Goal: Information Seeking & Learning: Check status

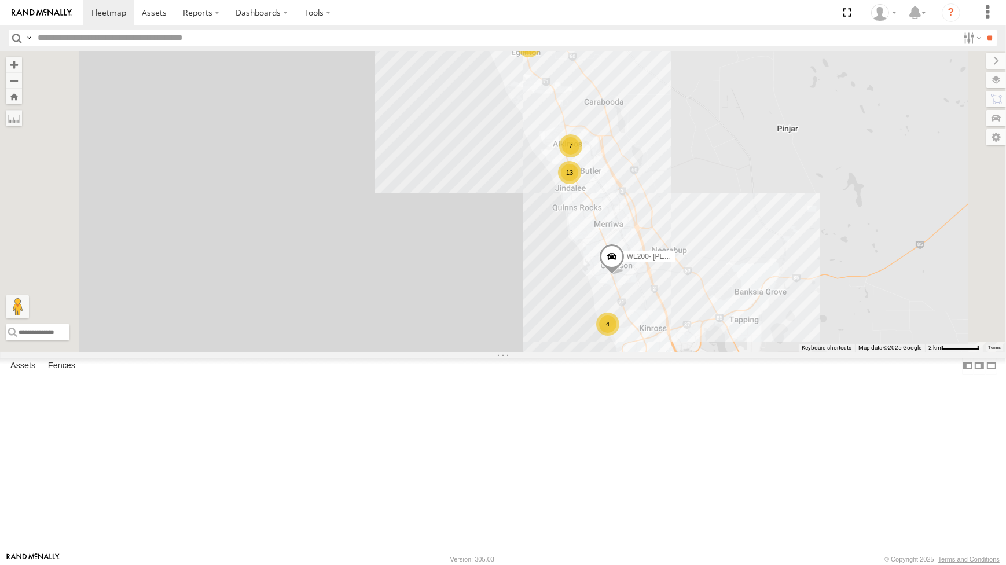
click at [541, 57] on div "25" at bounding box center [529, 45] width 23 height 23
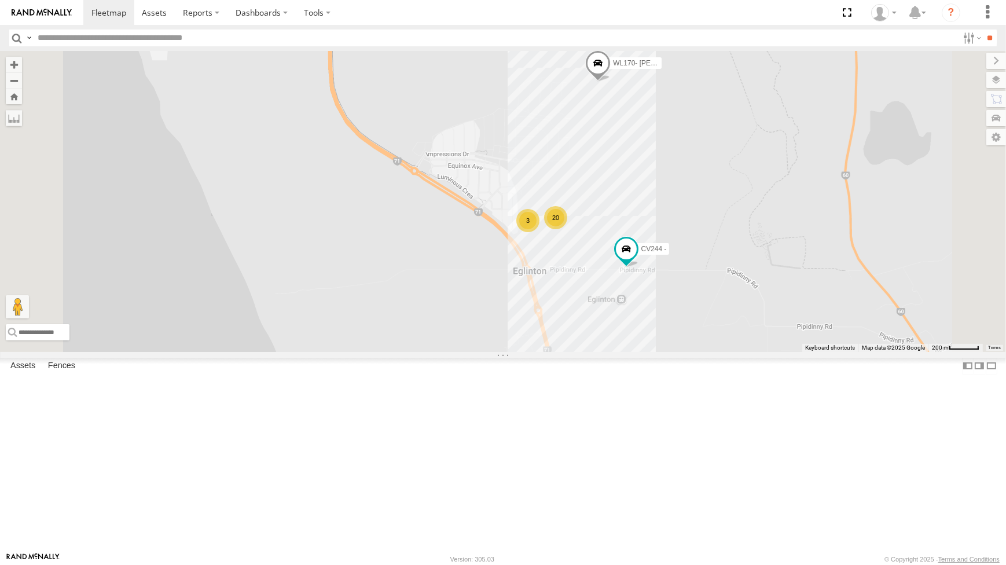
click at [801, 351] on div "CV372 - Scott Crichton CV351 - Nathan Pritchard PM006 - Murray Stanley CV333 - …" at bounding box center [503, 201] width 1006 height 301
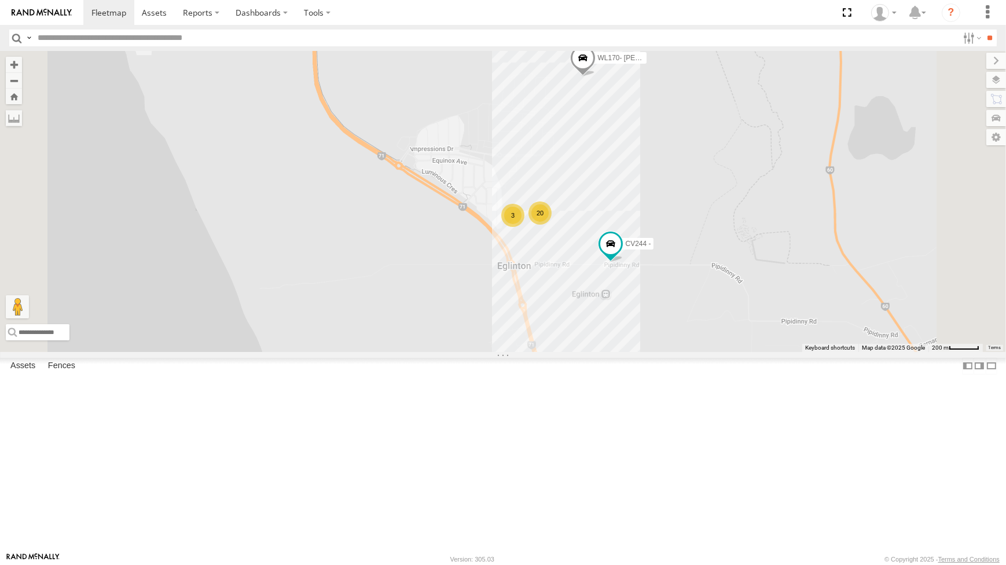
drag, startPoint x: 600, startPoint y: 344, endPoint x: 593, endPoint y: 335, distance: 10.8
click at [593, 335] on div "CV372 - Scott Crichton CV351 - Nathan Pritchard PM006 - Murray Stanley CV333 - …" at bounding box center [503, 201] width 1006 height 301
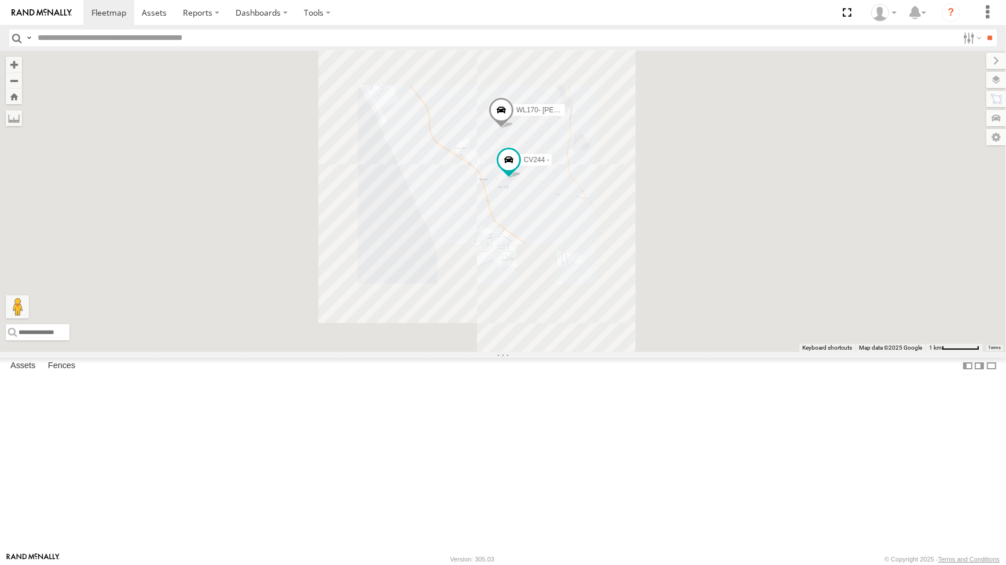
drag, startPoint x: 692, startPoint y: 329, endPoint x: 672, endPoint y: 296, distance: 38.7
click at [678, 288] on div "CV372 - Scott Crichton CV351 - Nathan Pritchard PM006 - Murray Stanley CV333 - …" at bounding box center [503, 201] width 1006 height 301
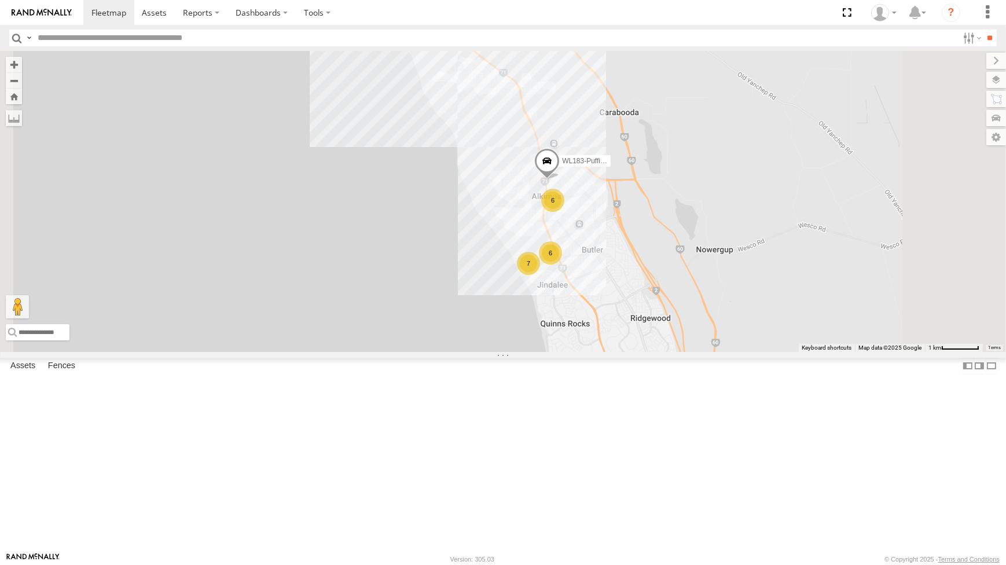
click at [683, 229] on div "CV372 - Scott Crichton CV351 - Nathan Pritchard PM006 - Murray Stanley CV333 - …" at bounding box center [503, 201] width 1006 height 301
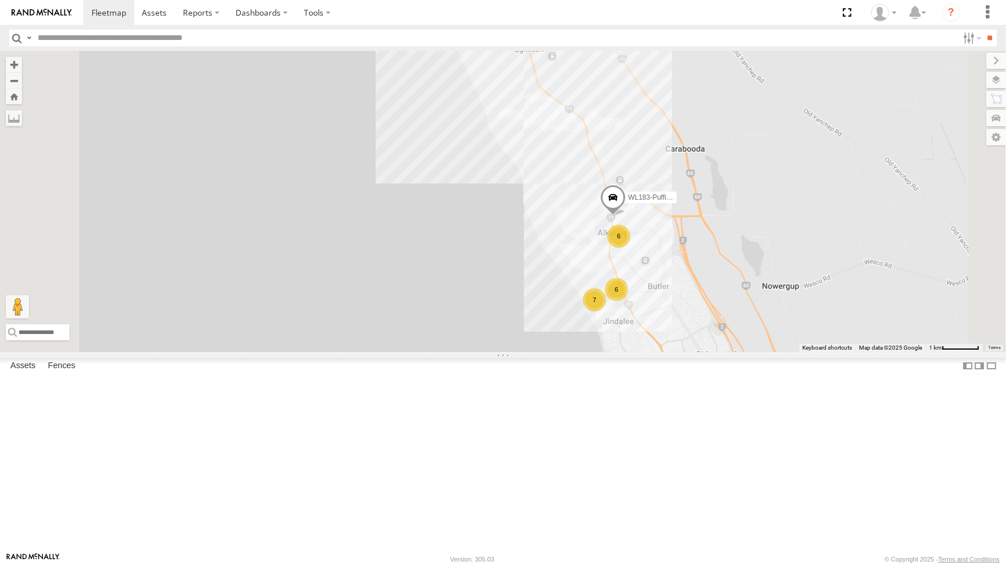
click at [678, 225] on div "CV372 - Scott Crichton CV351 - Nathan Pritchard PM006 - Murray Stanley CV333 - …" at bounding box center [503, 201] width 1006 height 301
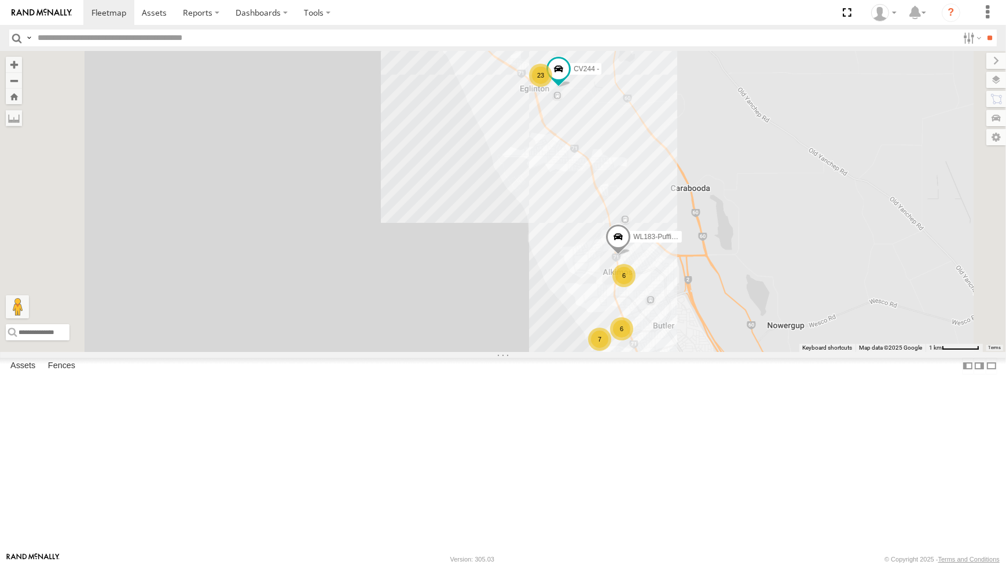
drag, startPoint x: 671, startPoint y: 227, endPoint x: 667, endPoint y: 241, distance: 15.0
click at [670, 228] on div "CV372 - Scott Crichton CV351 - Nathan Pritchard PM006 - Murray Stanley CV333 - …" at bounding box center [503, 201] width 1006 height 301
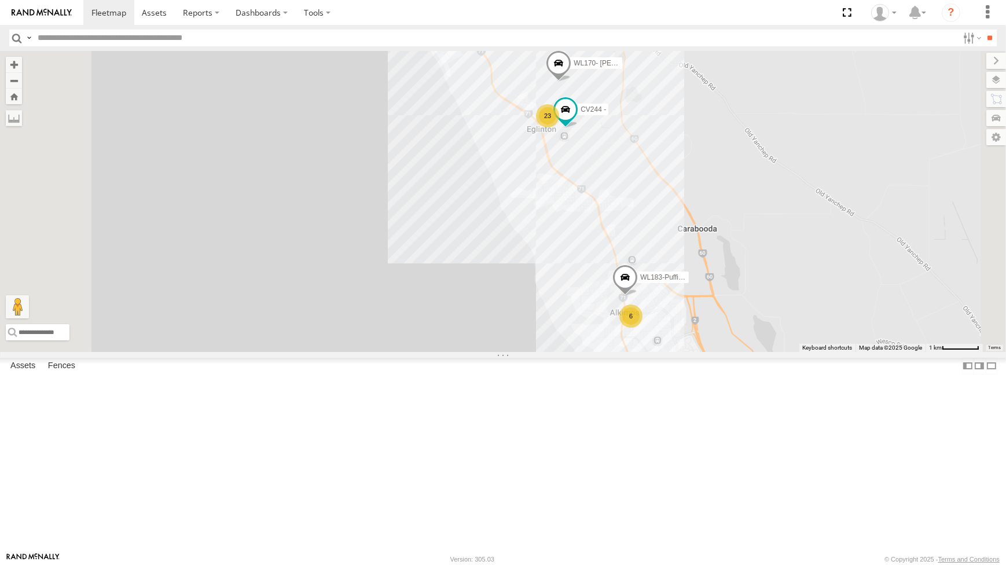
drag, startPoint x: 667, startPoint y: 241, endPoint x: 667, endPoint y: 253, distance: 11.6
click at [667, 253] on div "CV372 - Scott Crichton CV351 - Nathan Pritchard PM006 - Murray Stanley CV333 - …" at bounding box center [503, 201] width 1006 height 301
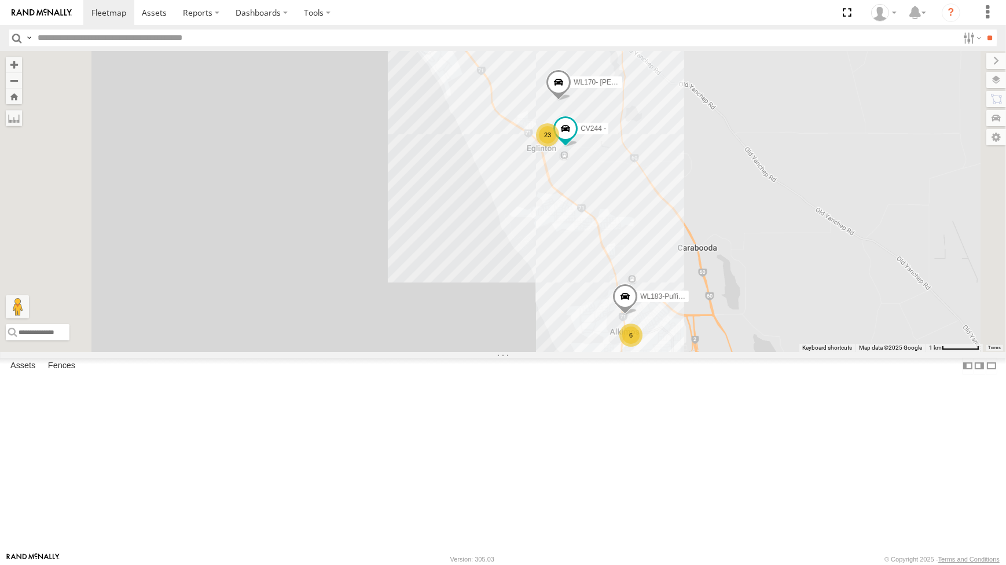
click at [659, 265] on div "CV372 - Scott Crichton CV351 - Nathan Pritchard PM006 - Murray Stanley CV333 - …" at bounding box center [503, 201] width 1006 height 301
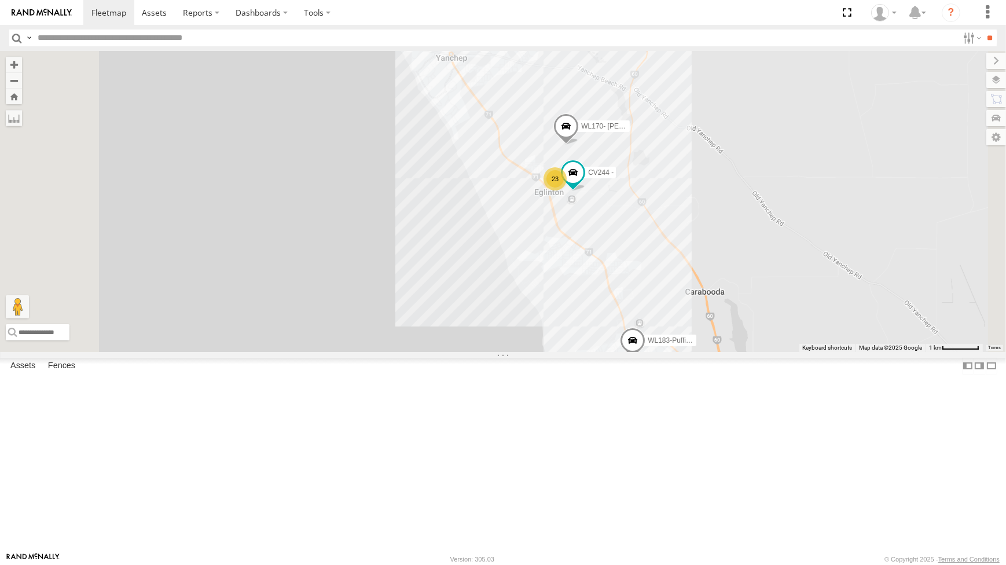
drag, startPoint x: 654, startPoint y: 222, endPoint x: 667, endPoint y: 223, distance: 12.9
click at [665, 230] on div "CV372 - Scott Crichton CV351 - Nathan Pritchard PM006 - Murray Stanley CV333 - …" at bounding box center [503, 201] width 1006 height 301
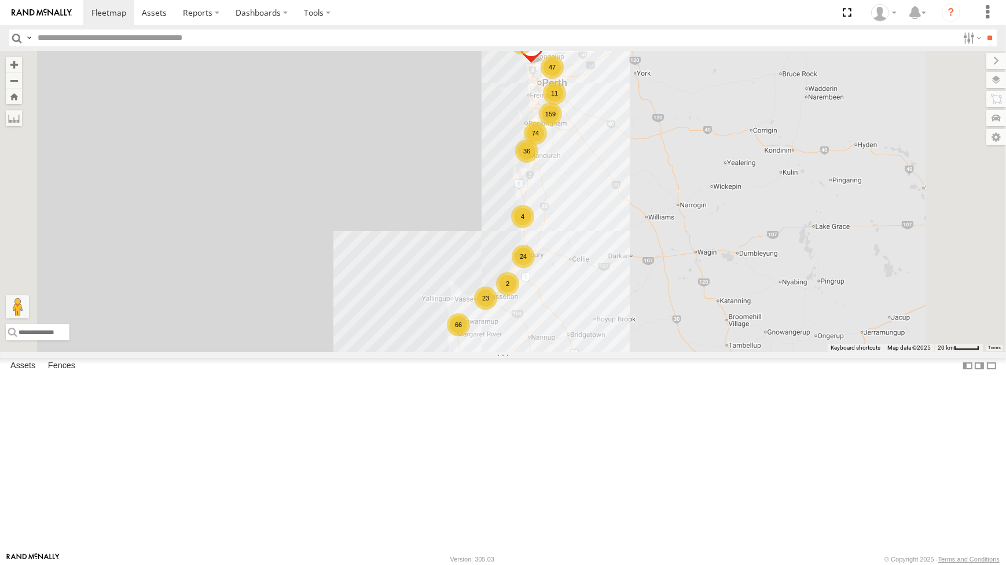
click at [564, 79] on div "47" at bounding box center [552, 67] width 23 height 23
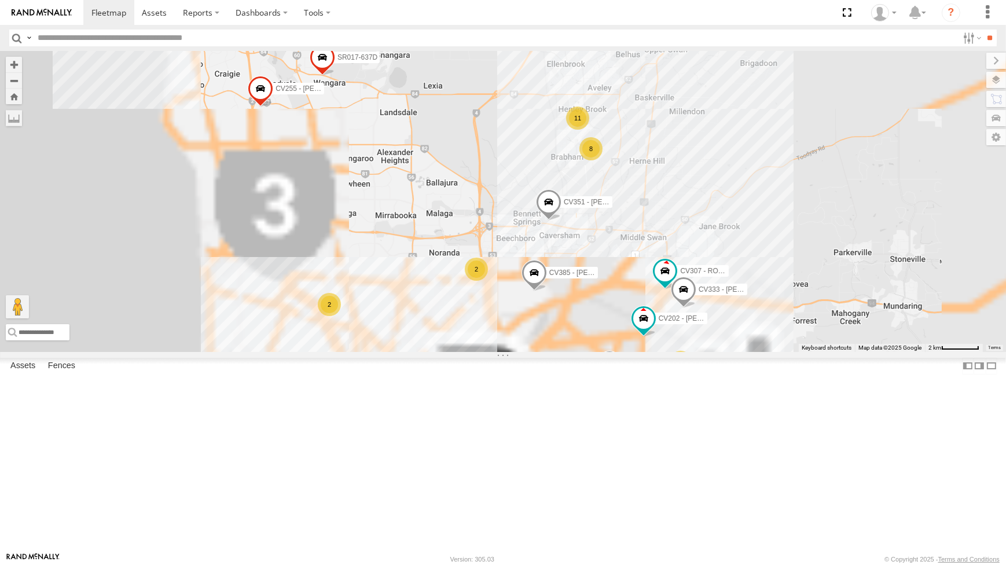
drag, startPoint x: 611, startPoint y: 335, endPoint x: 598, endPoint y: 334, distance: 13.3
click at [600, 337] on div "CV255 - Rhys Owen 8 17 5 2 CV307 - ROCKET CV333 - Richard Goff 11 CV188 - Levi …" at bounding box center [503, 201] width 1006 height 301
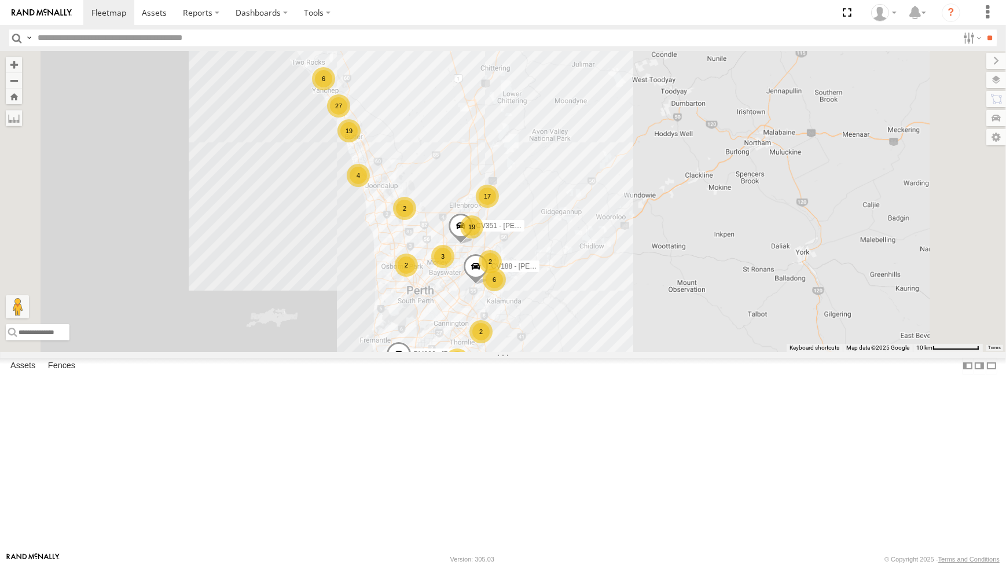
drag, startPoint x: 564, startPoint y: 321, endPoint x: 567, endPoint y: 351, distance: 29.7
click at [566, 351] on div "CV188 - Levi Rossi CV351 - Nathan Pritchard 23 16 19 19 12 37 16 65 17 3 27 27 …" at bounding box center [503, 201] width 1006 height 301
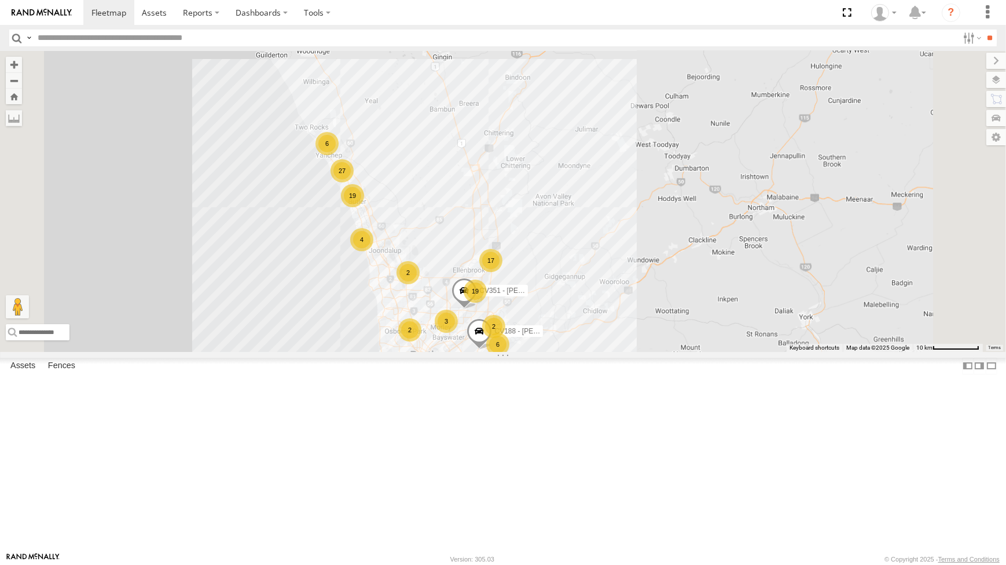
drag, startPoint x: 575, startPoint y: 342, endPoint x: 580, endPoint y: 326, distance: 16.9
click at [578, 330] on div "CV188 - Levi Rossi CV351 - Nathan Pritchard 23 16 19 19 12 37 16 65 17 3 27 27 …" at bounding box center [503, 201] width 1006 height 301
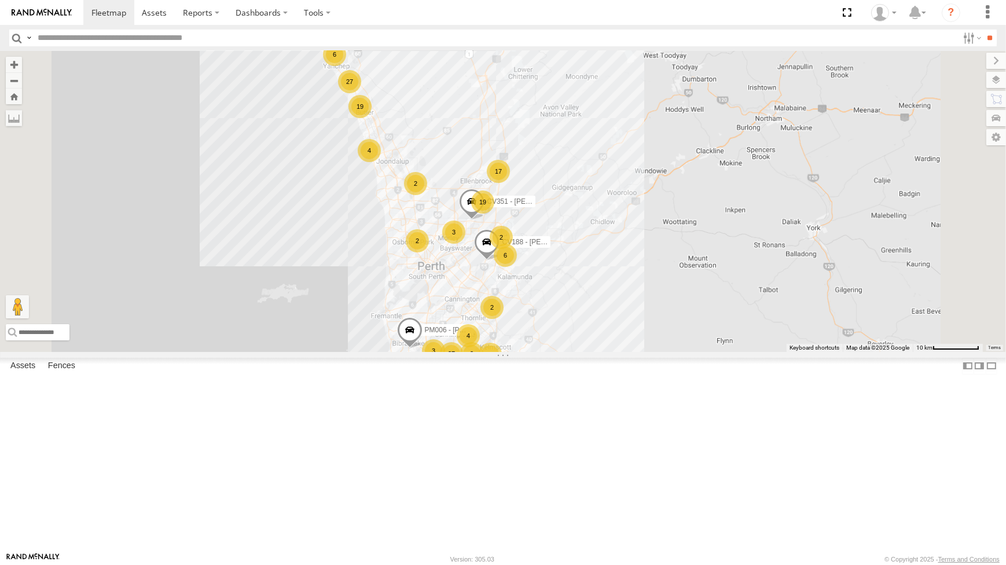
click at [584, 252] on div "CV188 - Levi Rossi CV351 - Nathan Pritchard 23 16 19 19 12 37 16 65 17 3 27 27 …" at bounding box center [503, 201] width 1006 height 301
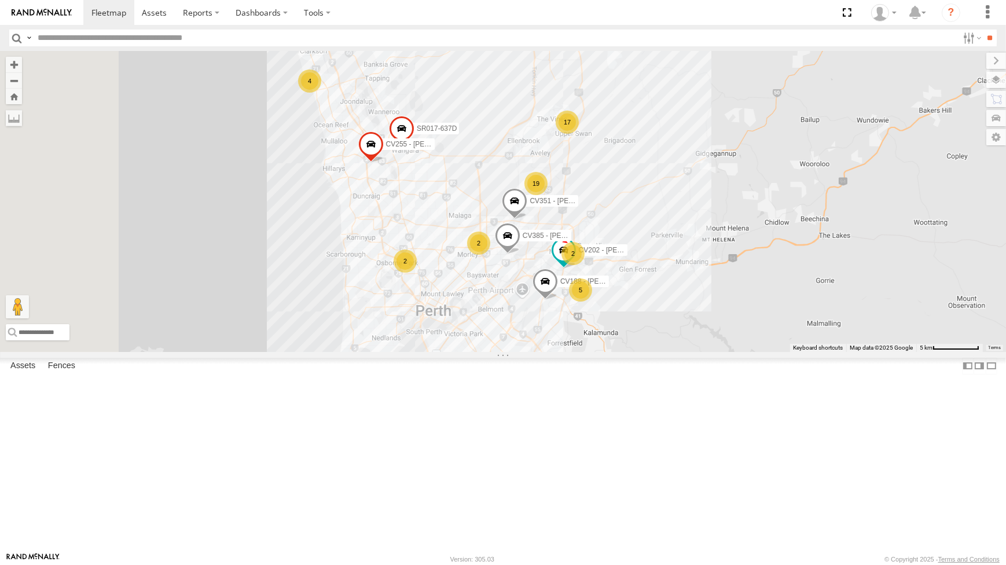
click at [521, 254] on span at bounding box center [507, 238] width 25 height 31
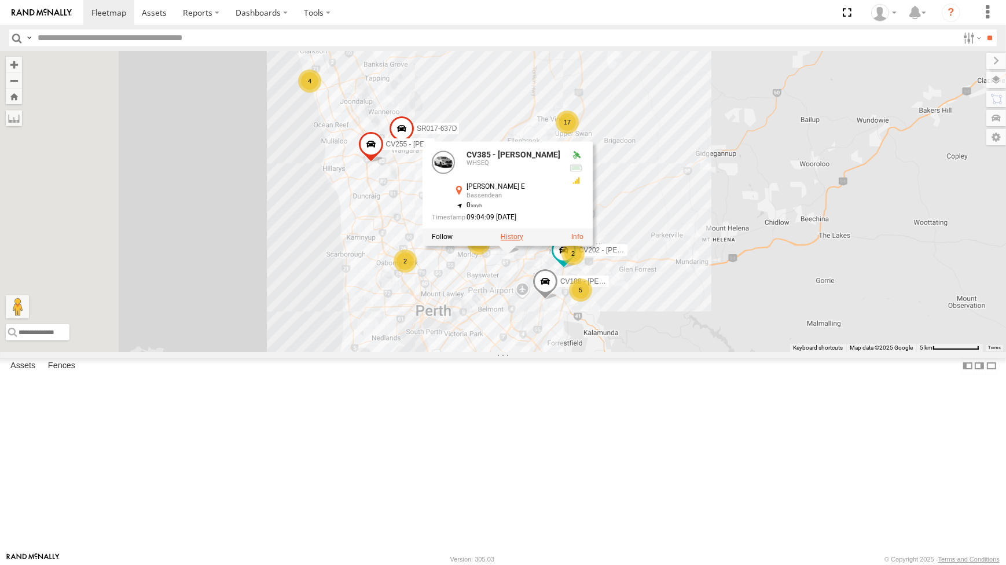
click at [523, 241] on label at bounding box center [512, 237] width 23 height 8
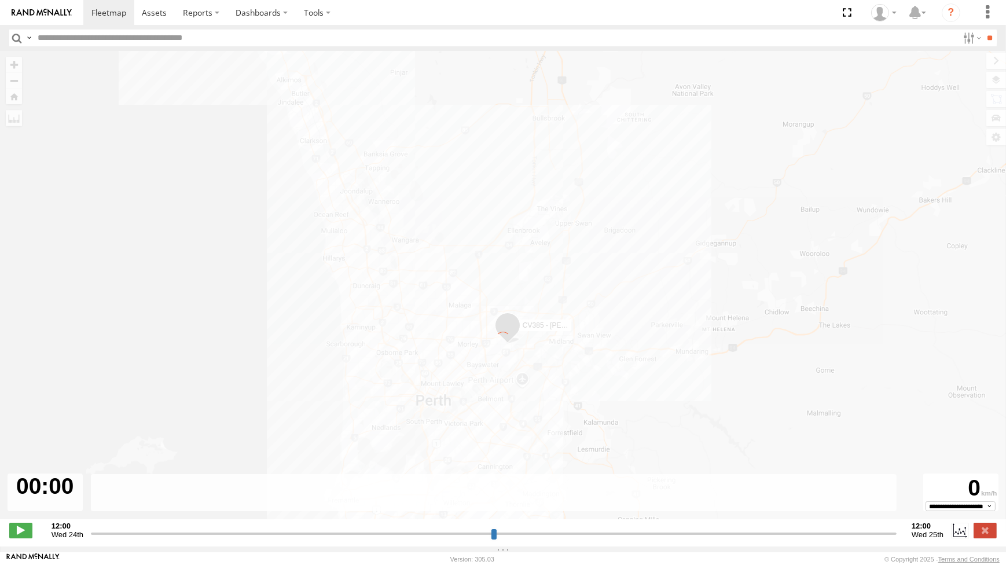
type input "**********"
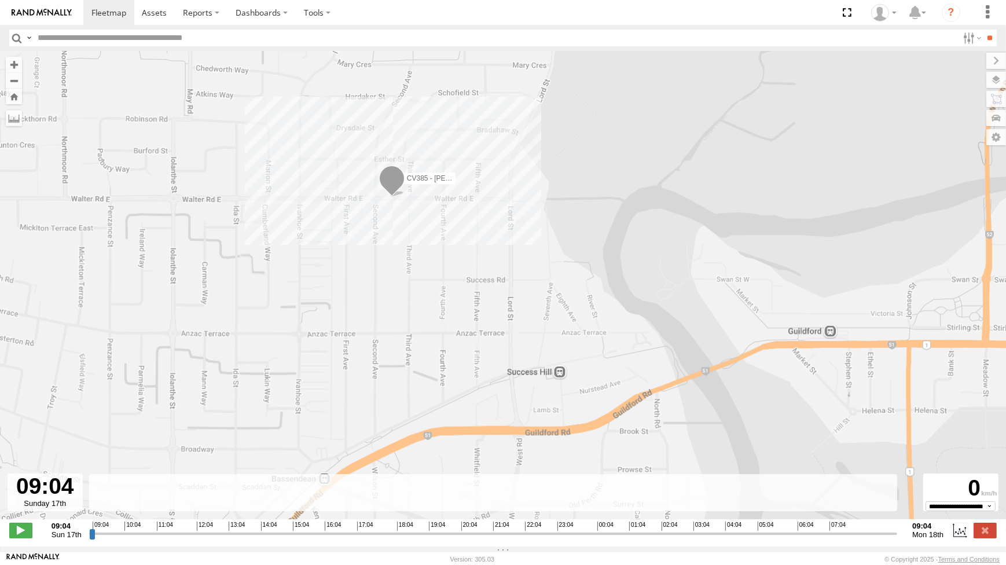
drag, startPoint x: 442, startPoint y: 98, endPoint x: 466, endPoint y: 136, distance: 44.2
click at [466, 136] on div "CV385 - David Donaldson" at bounding box center [503, 291] width 1006 height 481
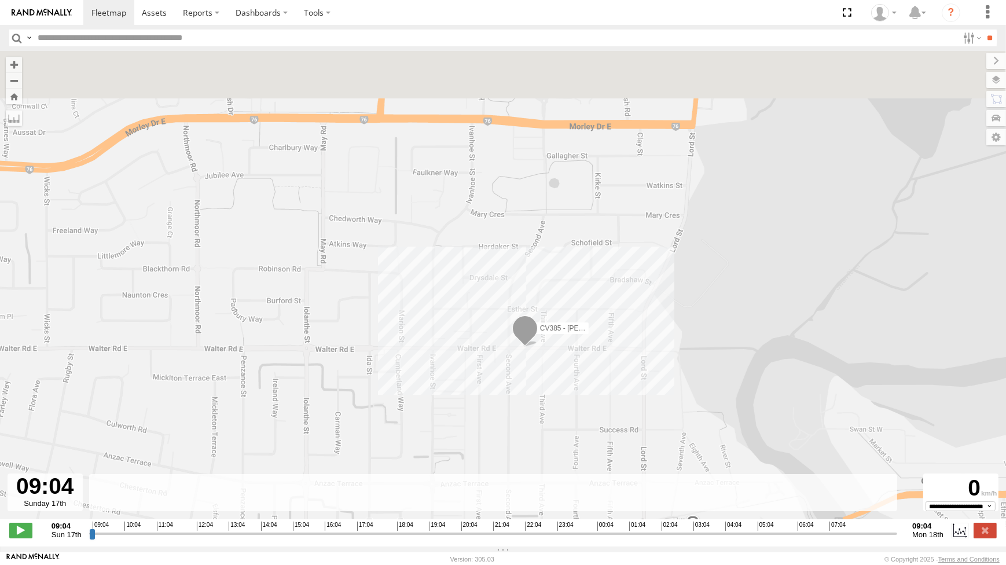
drag, startPoint x: 486, startPoint y: 182, endPoint x: 577, endPoint y: 260, distance: 119.9
click at [577, 261] on div "CV385 - David Donaldson" at bounding box center [503, 291] width 1006 height 481
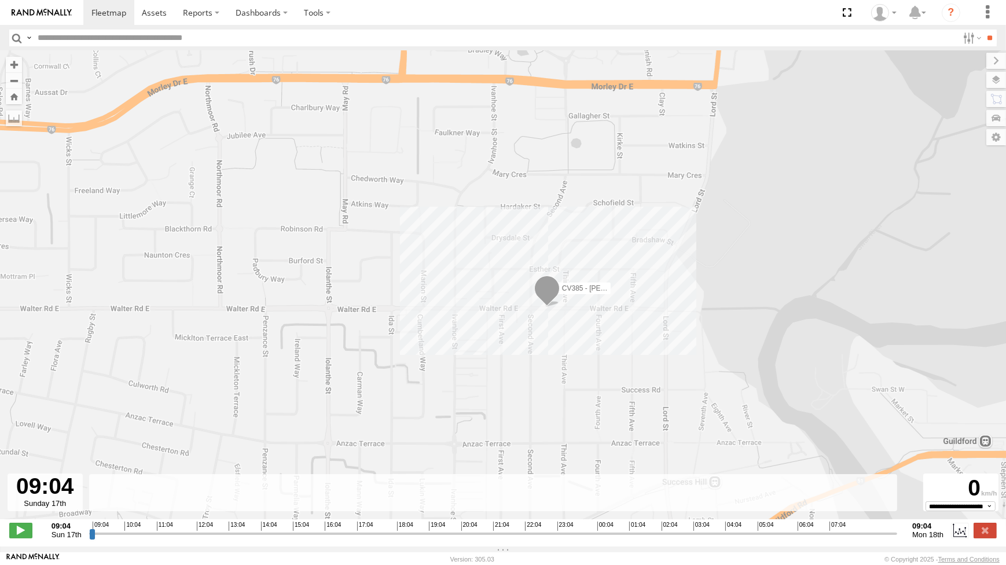
drag, startPoint x: 592, startPoint y: 235, endPoint x: 598, endPoint y: 219, distance: 16.7
click at [598, 219] on div "CV385 - David Donaldson" at bounding box center [503, 291] width 1006 height 481
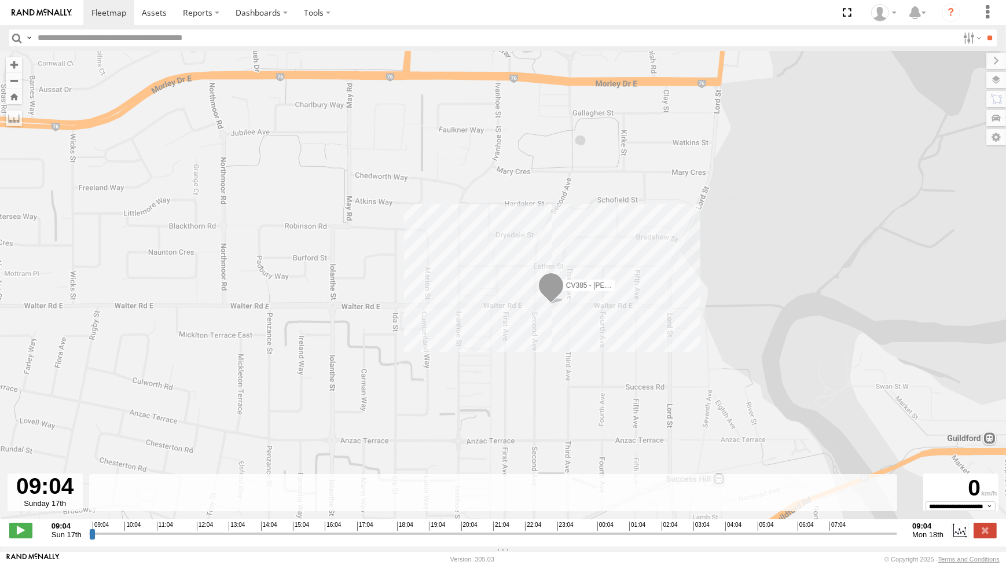
drag, startPoint x: 625, startPoint y: 226, endPoint x: 641, endPoint y: 210, distance: 23.3
click at [641, 213] on div "CV385 - David Donaldson" at bounding box center [503, 291] width 1006 height 481
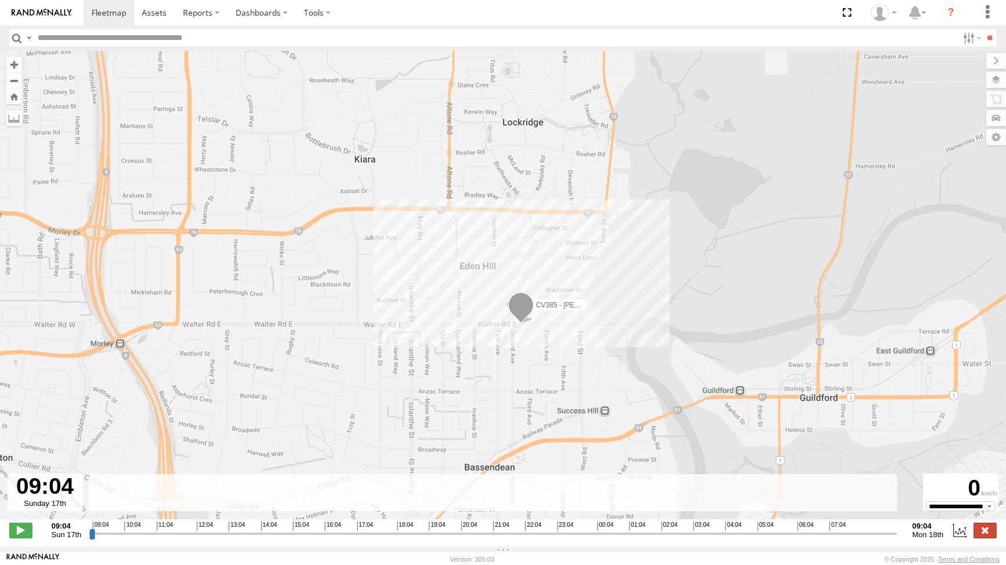
click at [985, 536] on label at bounding box center [985, 530] width 23 height 15
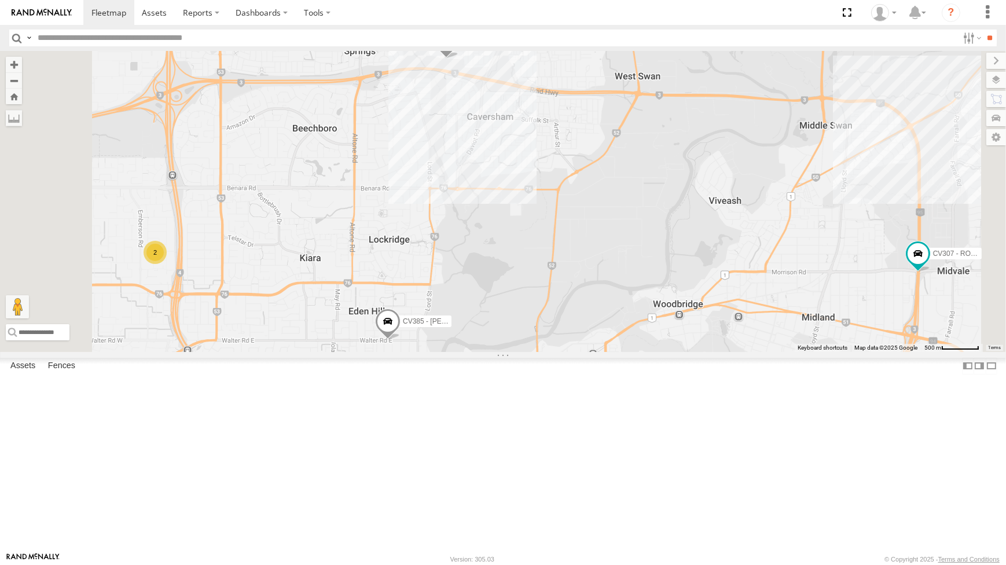
click at [559, 316] on div "CV385 - David Donaldson CV307 - ROCKET CV333 - Richard Goff CV351 - Nathan Prit…" at bounding box center [503, 201] width 1006 height 301
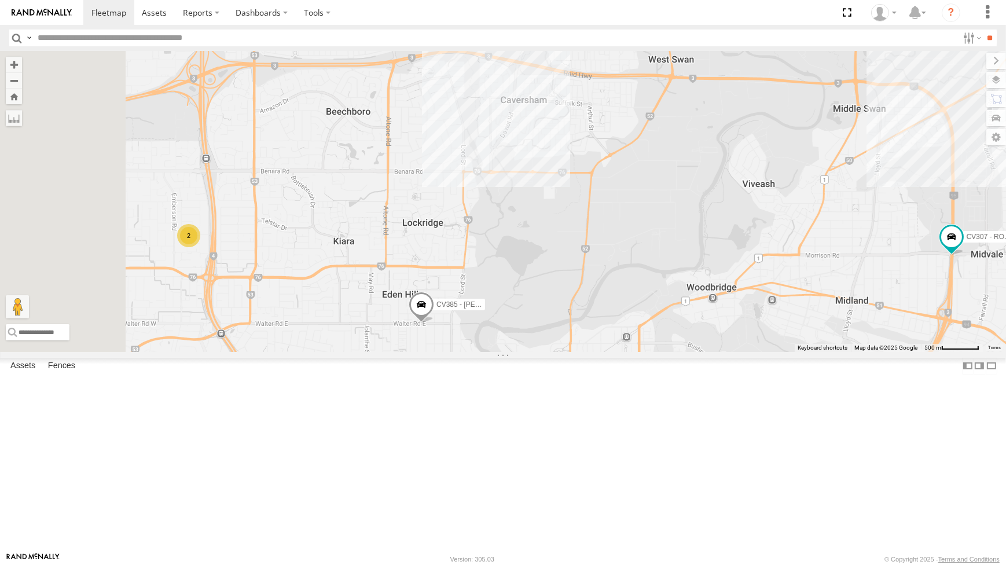
drag, startPoint x: 598, startPoint y: 201, endPoint x: 631, endPoint y: 185, distance: 36.5
click at [627, 185] on div "CV385 - David Donaldson CV307 - ROCKET CV333 - Richard Goff CV351 - Nathan Prit…" at bounding box center [503, 201] width 1006 height 301
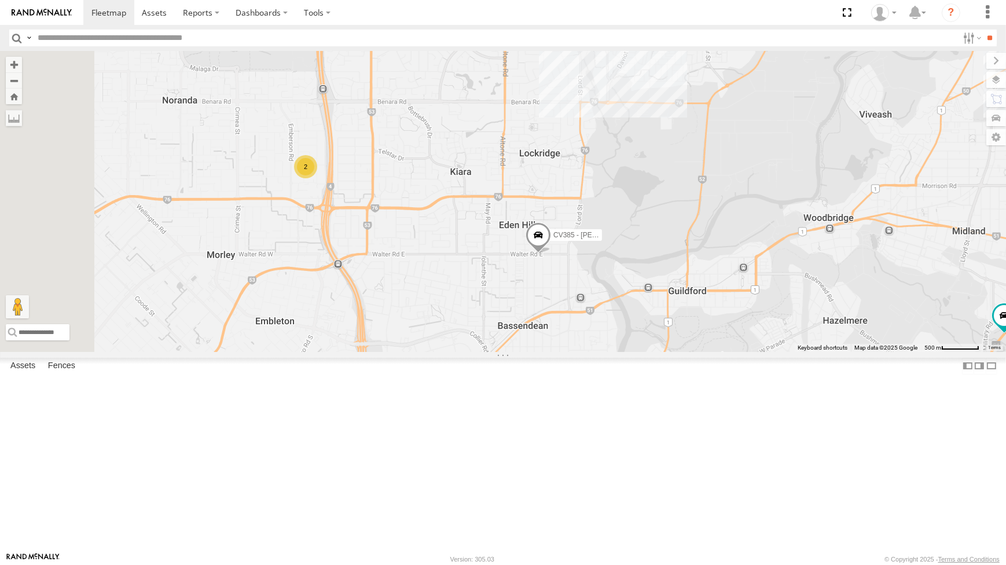
drag, startPoint x: 725, startPoint y: 190, endPoint x: 753, endPoint y: 188, distance: 27.9
click at [768, 182] on div "CV385 - David Donaldson CV307 - ROCKET CV333 - Richard Goff CV351 - Nathan Prit…" at bounding box center [503, 201] width 1006 height 301
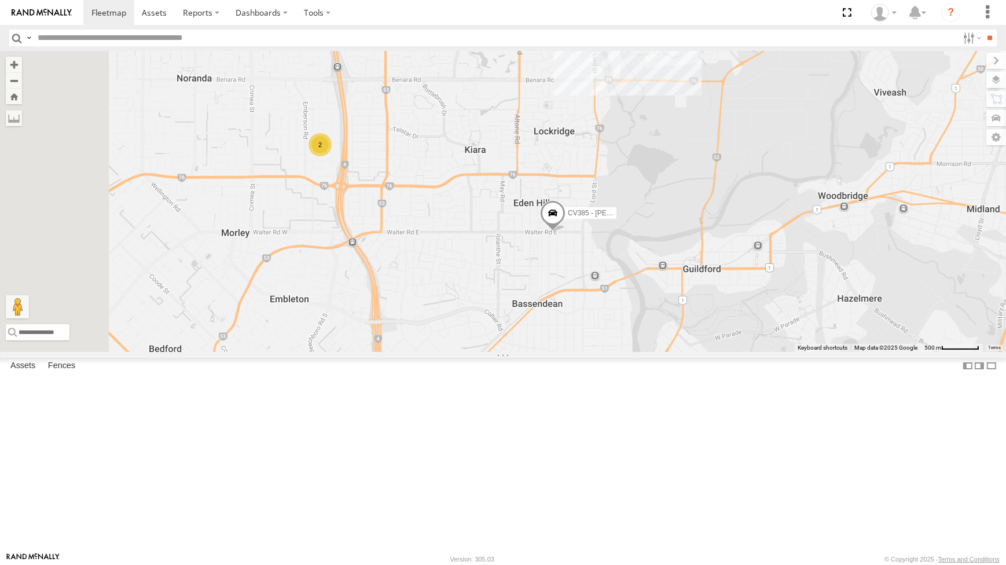
drag, startPoint x: 757, startPoint y: 296, endPoint x: 760, endPoint y: 304, distance: 8.6
click at [760, 304] on div "CV385 - David Donaldson CV307 - ROCKET CV333 - Richard Goff CV351 - Nathan Prit…" at bounding box center [503, 201] width 1006 height 301
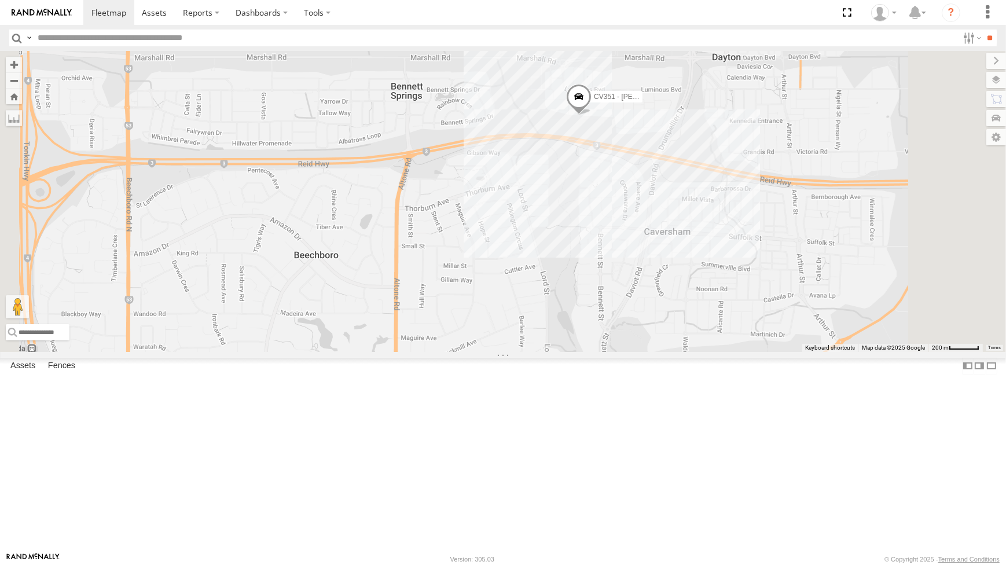
click at [592, 115] on span at bounding box center [578, 99] width 25 height 31
click at [643, 283] on div "CV385 - David Donaldson CV307 - ROCKET CV333 - Richard Goff CV351 - Nathan Prit…" at bounding box center [503, 201] width 1006 height 301
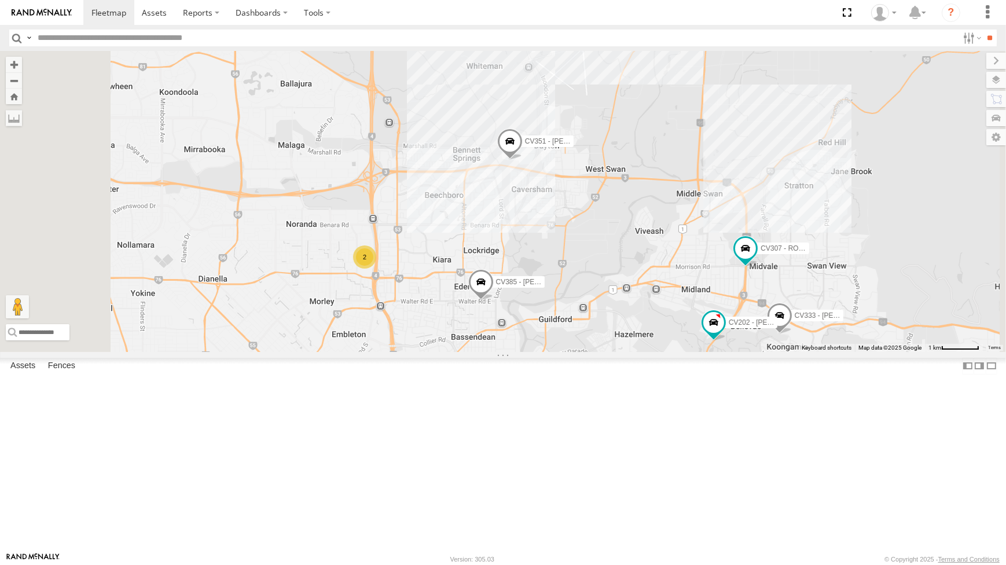
drag, startPoint x: 624, startPoint y: 278, endPoint x: 654, endPoint y: 274, distance: 30.3
click at [647, 276] on div "CV385 - David Donaldson CV307 - ROCKET CV333 - Richard Goff CV351 - Nathan Prit…" at bounding box center [503, 201] width 1006 height 301
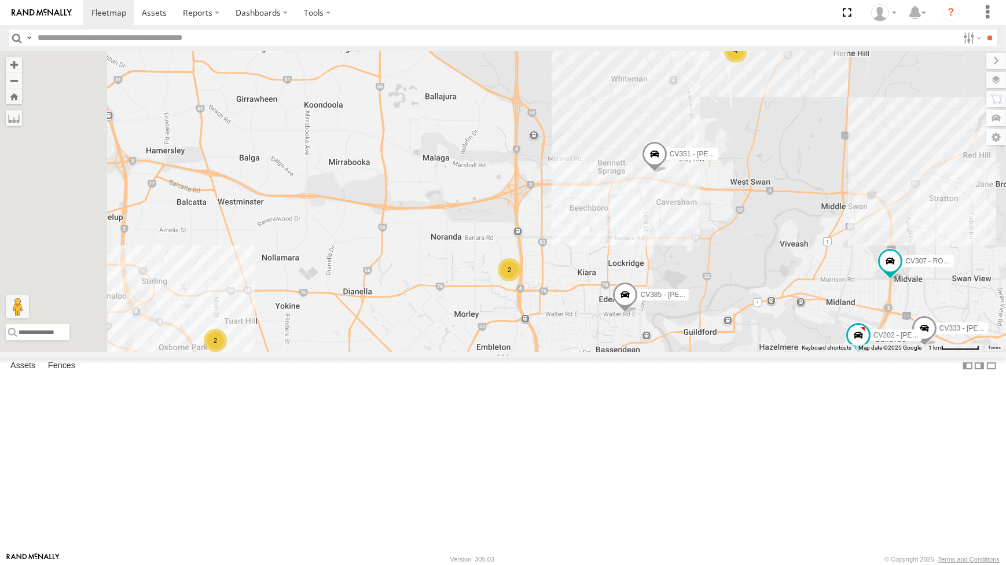
drag, startPoint x: 599, startPoint y: 327, endPoint x: 615, endPoint y: 316, distance: 19.1
click at [607, 328] on div "CV385 - David Donaldson CV307 - ROCKET CV333 - Richard Goff CV351 - Nathan Prit…" at bounding box center [503, 201] width 1006 height 301
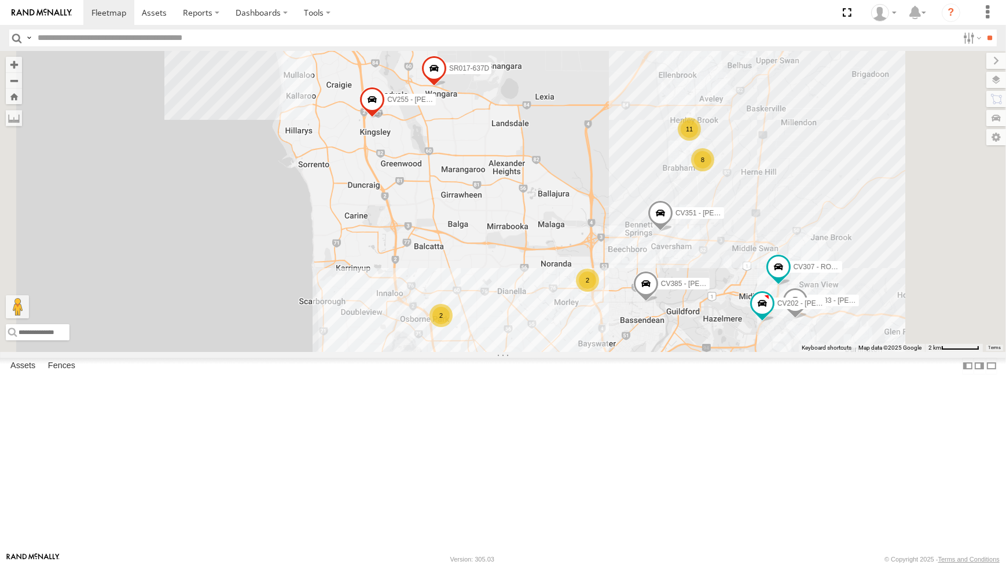
drag, startPoint x: 646, startPoint y: 313, endPoint x: 653, endPoint y: 354, distance: 41.7
click at [653, 351] on div "CV385 - David Donaldson CV307 - ROCKET CV333 - Richard Goff CV188 - Levi Rossi …" at bounding box center [503, 201] width 1006 height 301
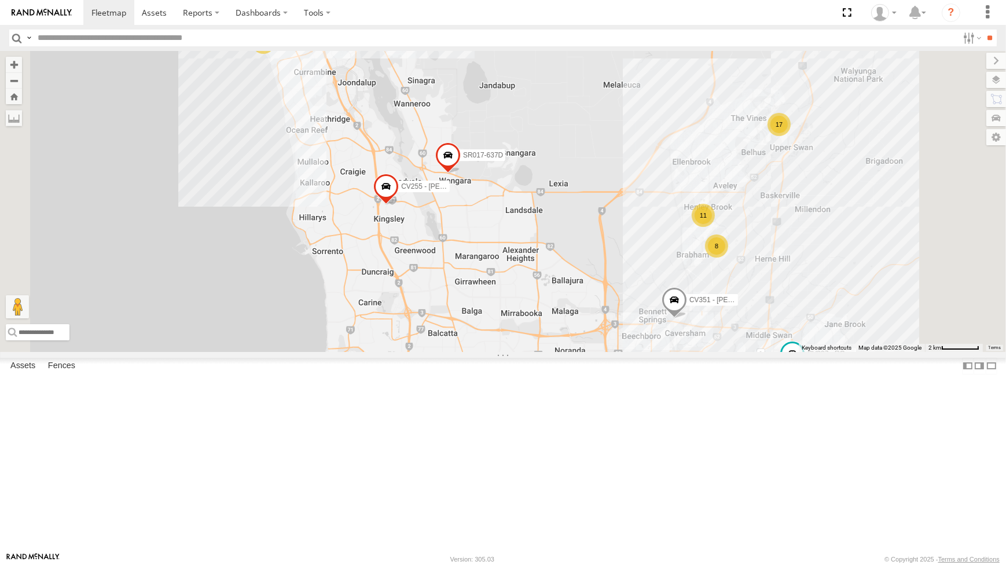
drag, startPoint x: 643, startPoint y: 367, endPoint x: 613, endPoint y: 310, distance: 64.0
click at [614, 303] on div "CV385 - David Donaldson CV307 - ROCKET CV333 - Richard Goff CV188 - Levi Rossi …" at bounding box center [503, 201] width 1006 height 301
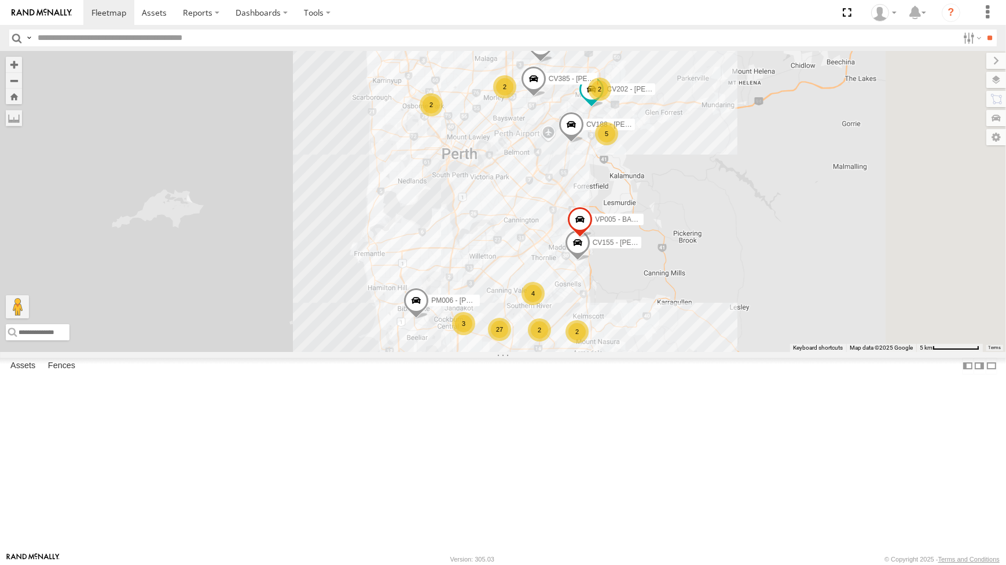
click at [547, 97] on span at bounding box center [533, 81] width 25 height 31
click at [610, 84] on link at bounding box center [604, 80] width 12 height 8
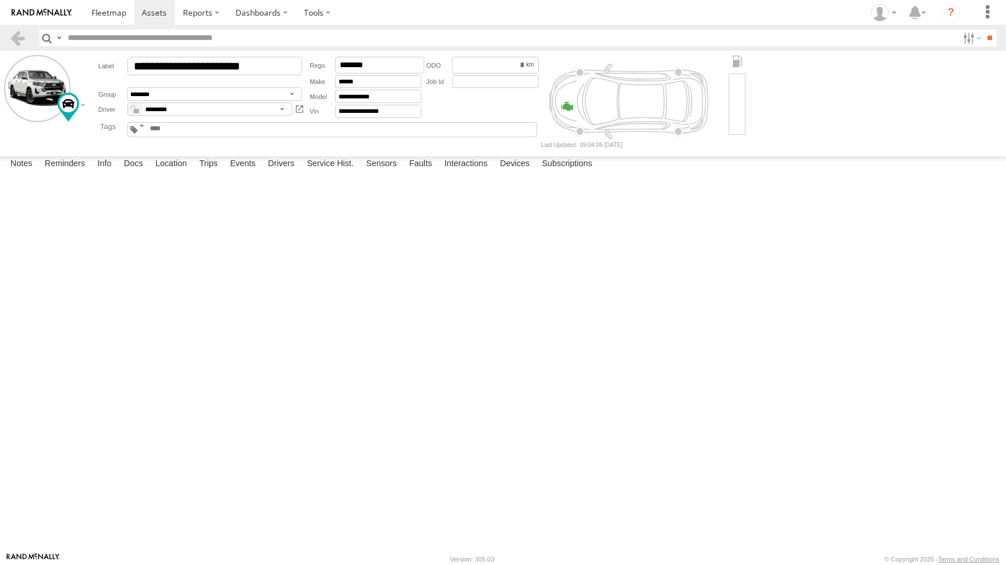
type input "*****"
click at [207, 173] on label "Trips" at bounding box center [208, 164] width 30 height 16
click at [0, 0] on link at bounding box center [0, 0] width 0 height 0
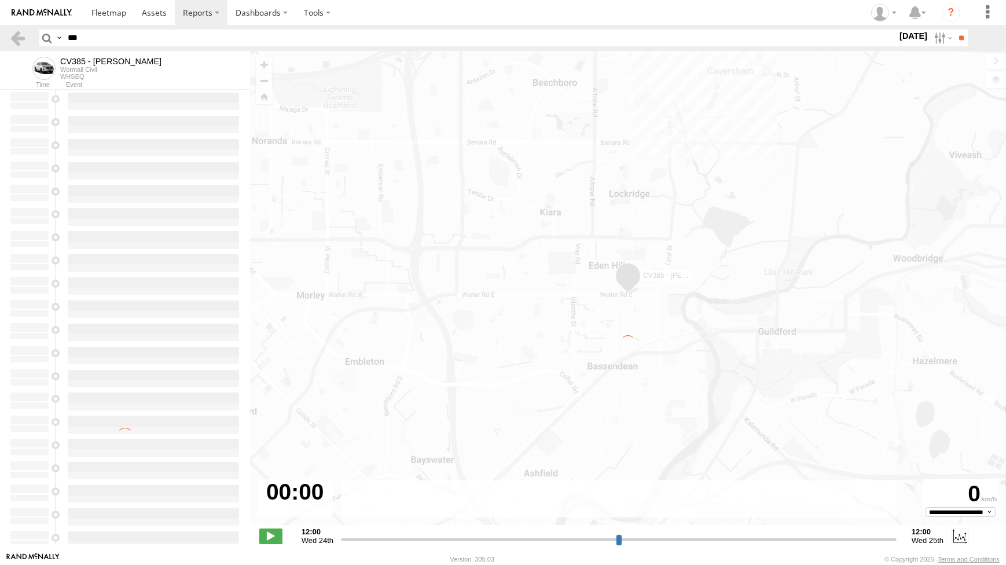
type input "**********"
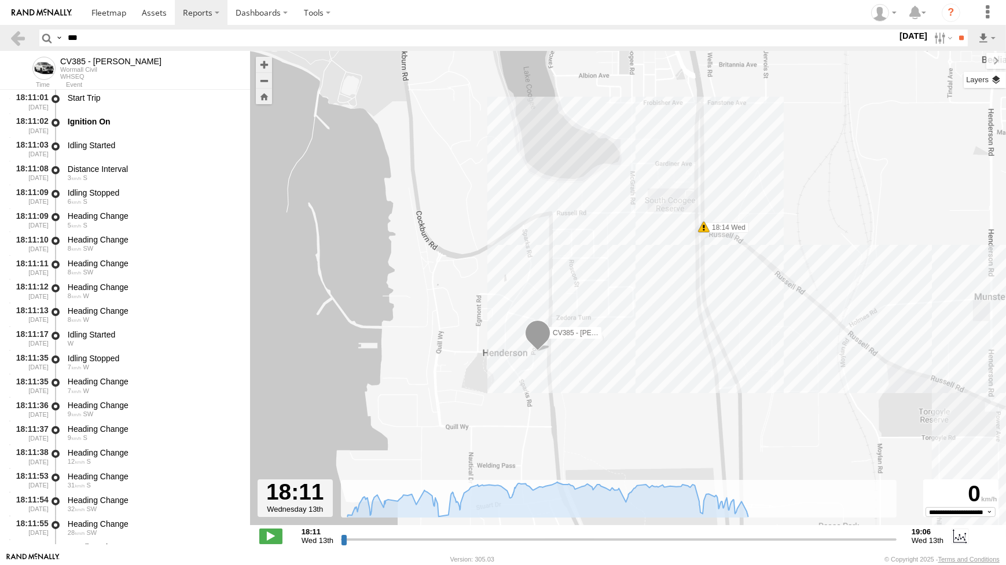
click at [998, 79] on label at bounding box center [985, 80] width 42 height 16
click at [0, 0] on span "Basemaps" at bounding box center [0, 0] width 0 height 0
click at [0, 0] on span "Satellite + Roadmap" at bounding box center [0, 0] width 0 height 0
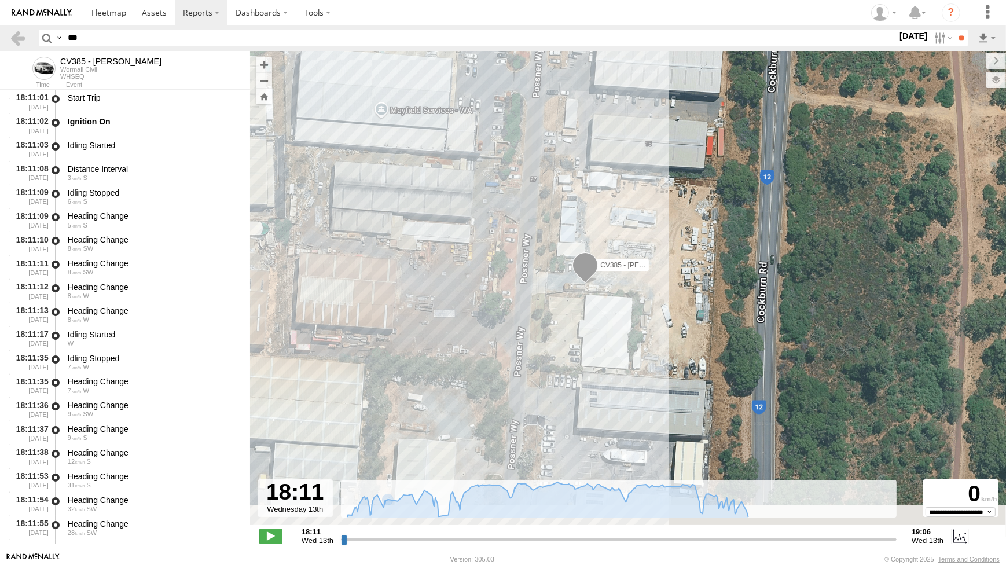
drag, startPoint x: 571, startPoint y: 423, endPoint x: 571, endPoint y: 363, distance: 59.6
click at [571, 365] on div "CV385 - David Donaldson 18:14 Wed 18:19 Wed 18:20 Wed 18:22 Wed 18:48 Wed 18:50…" at bounding box center [628, 294] width 756 height 486
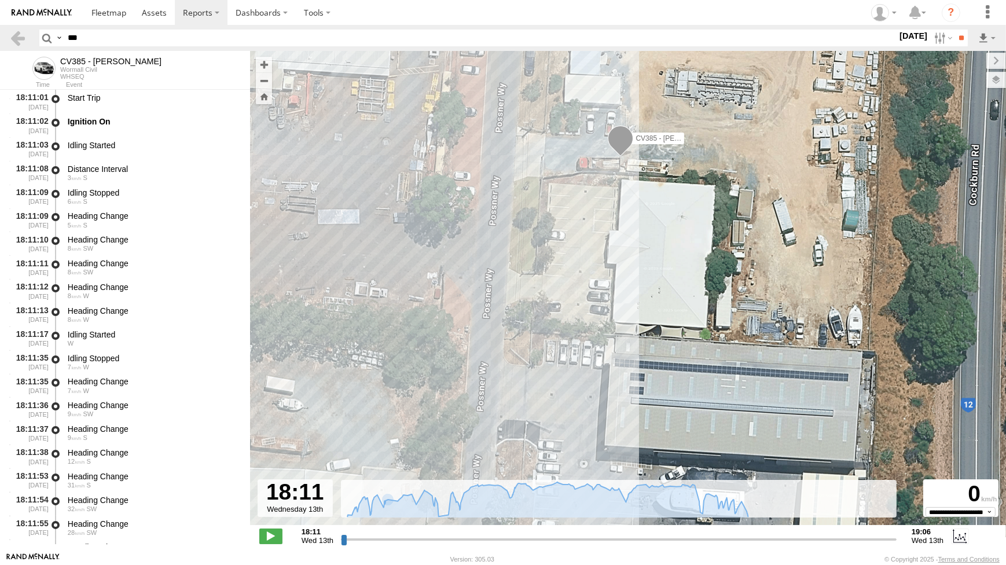
drag, startPoint x: 675, startPoint y: 211, endPoint x: 667, endPoint y: 226, distance: 16.6
click at [667, 226] on div "CV385 - David Donaldson 18:14 Wed 18:19 Wed 18:20 Wed 18:22 Wed 18:48 Wed 18:50…" at bounding box center [628, 294] width 756 height 486
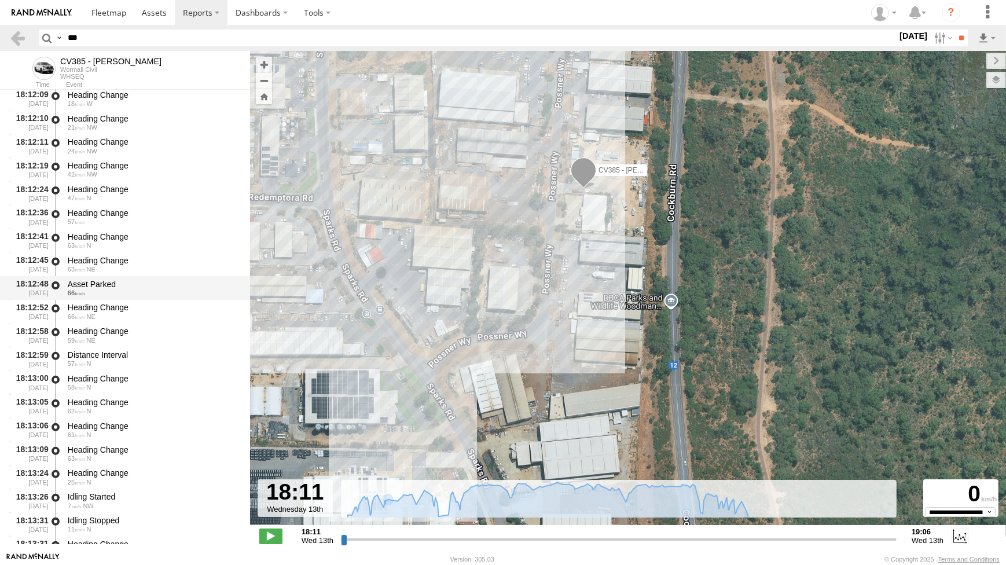
scroll to position [579, 0]
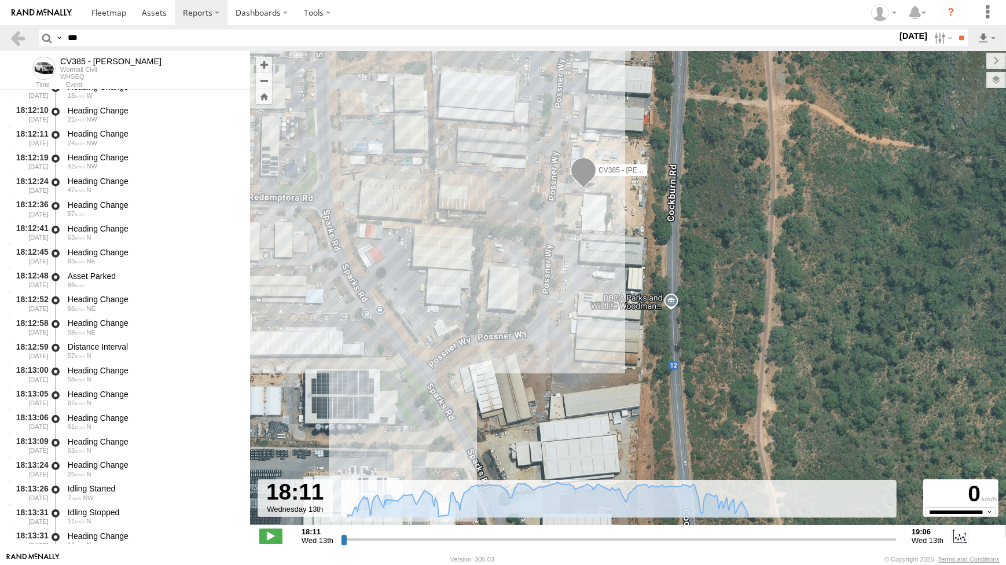
click at [80, 13] on link at bounding box center [41, 12] width 83 height 25
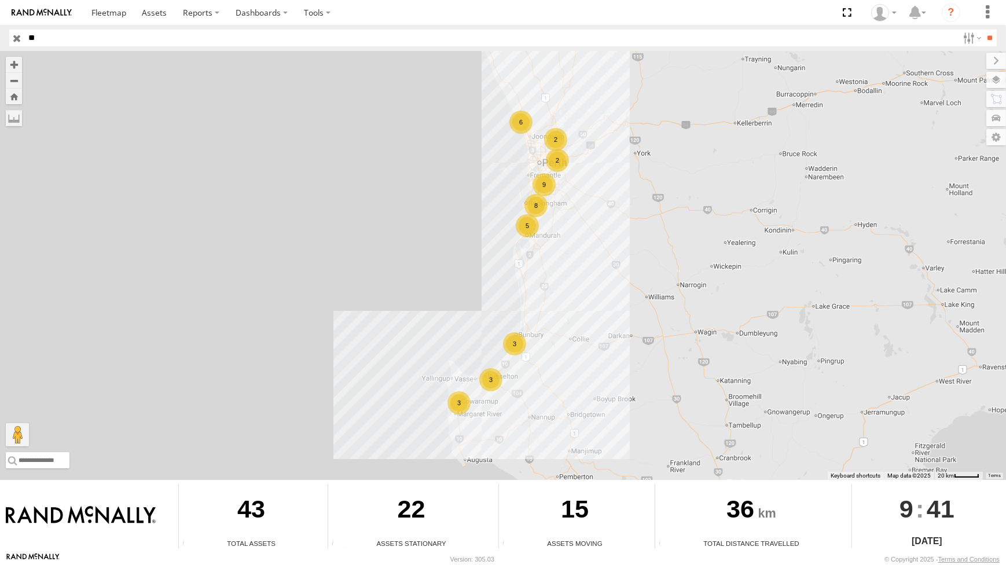
click at [15, 38] on input "button" at bounding box center [16, 38] width 15 height 17
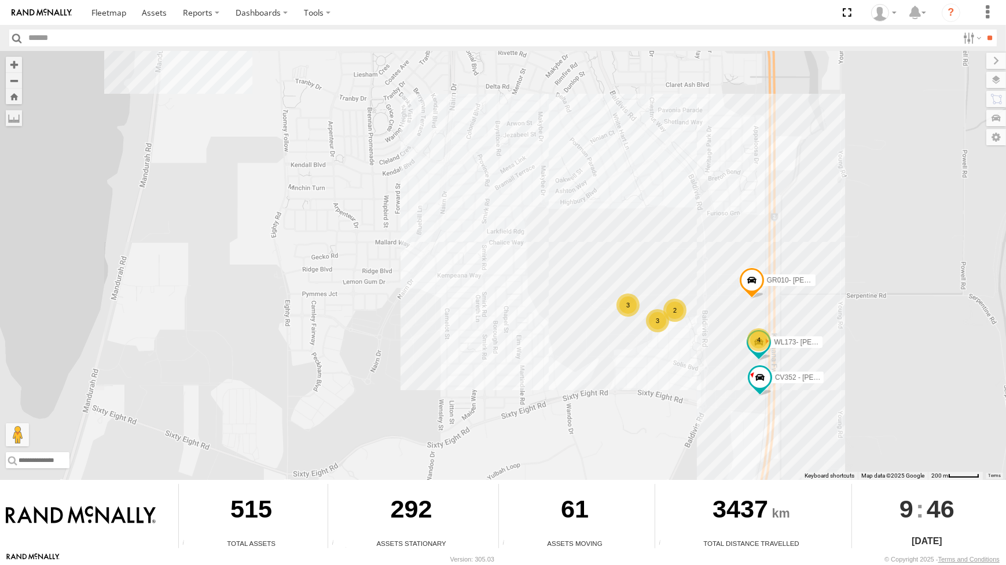
click at [643, 207] on div "CV295 - Karly Taylor CV255 - Rhys Owen CV232 - Tremain Cooper PM018 - Andy Tayl…" at bounding box center [503, 265] width 1006 height 429
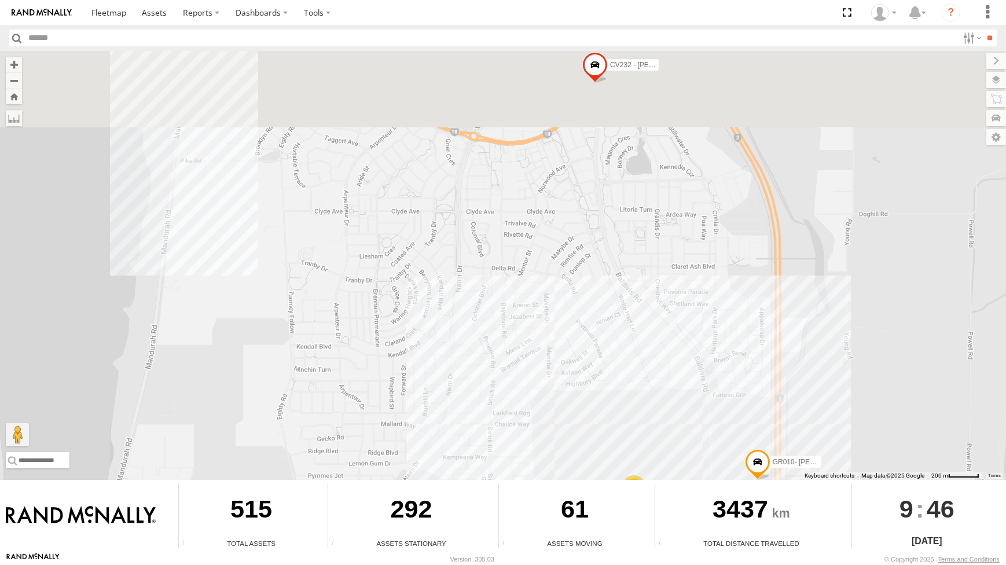
drag, startPoint x: 642, startPoint y: 226, endPoint x: 650, endPoint y: 301, distance: 75.1
click at [648, 287] on div "CV295 - Karly Taylor CV255 - Rhys Owen CV232 - Tremain Cooper PM018 - Andy Tayl…" at bounding box center [503, 265] width 1006 height 429
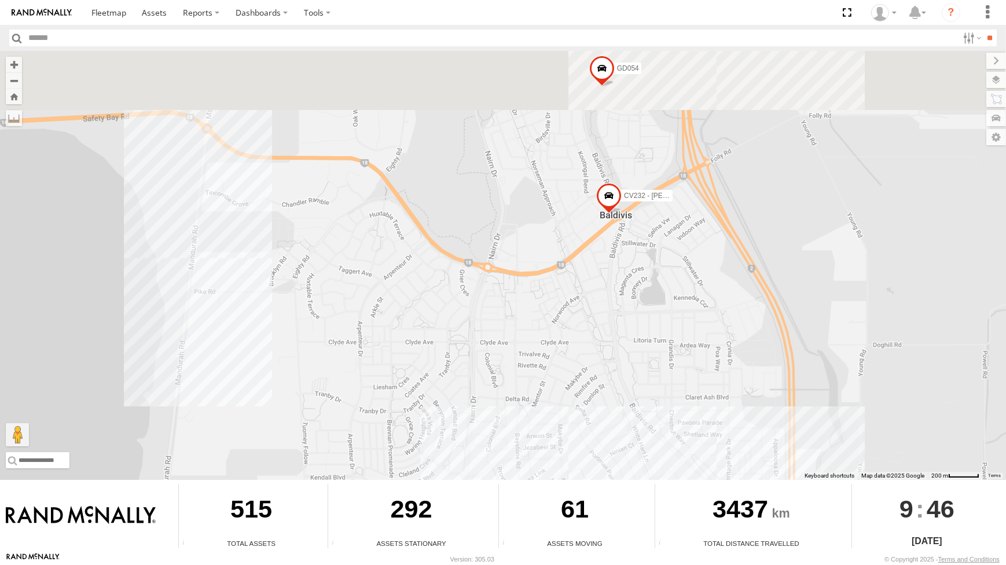
drag, startPoint x: 653, startPoint y: 330, endPoint x: 656, endPoint y: 338, distance: 8.3
click at [653, 361] on div "CV295 - Karly Taylor CV255 - Rhys Owen CV232 - Tremain Cooper PM018 - Andy Tayl…" at bounding box center [503, 265] width 1006 height 429
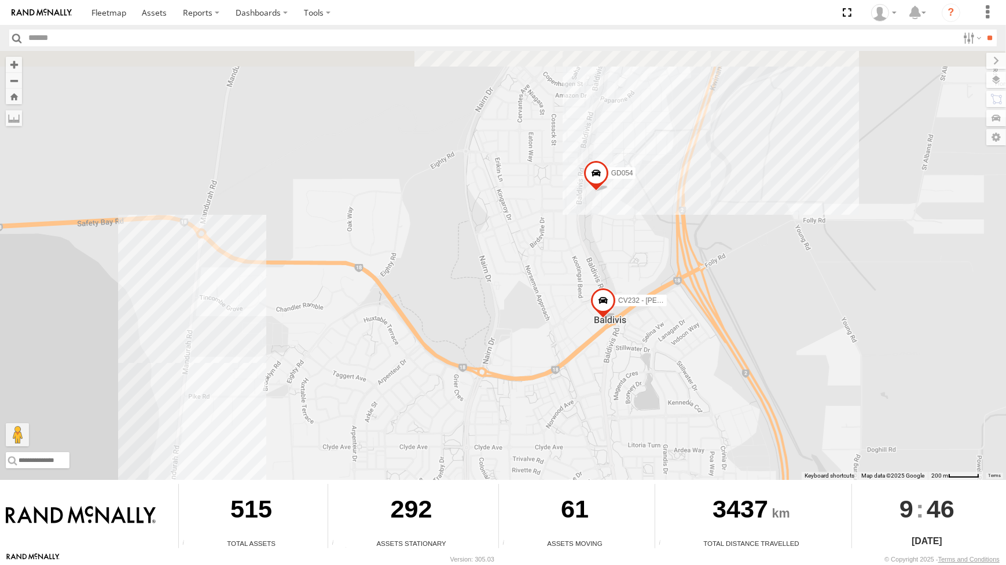
drag, startPoint x: 650, startPoint y: 307, endPoint x: 647, endPoint y: 319, distance: 12.4
click at [646, 341] on div "CV295 - Karly Taylor CV255 - Rhys Owen CV232 - Tremain Cooper PM018 - Andy Tayl…" at bounding box center [503, 265] width 1006 height 429
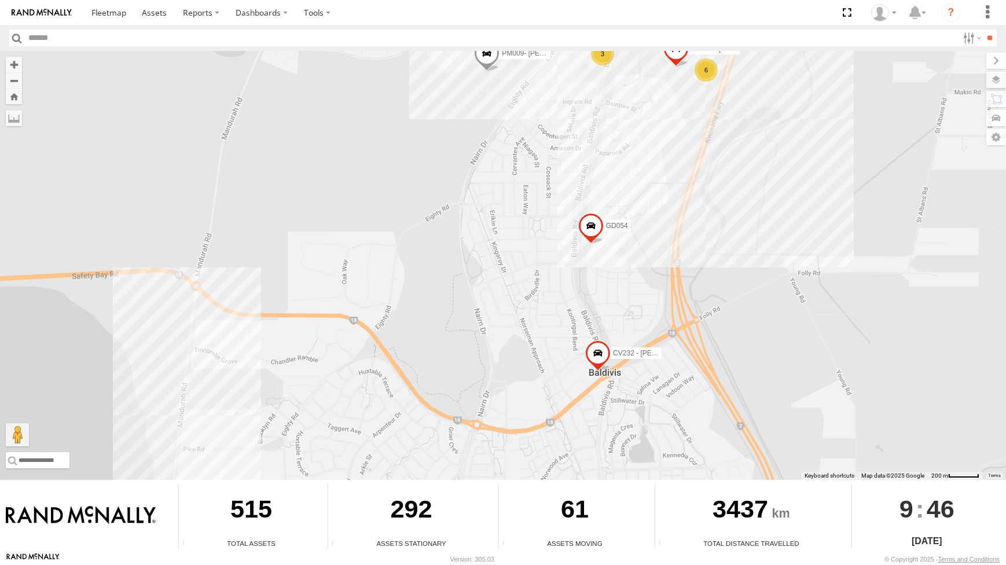
drag, startPoint x: 648, startPoint y: 203, endPoint x: 646, endPoint y: 279, distance: 75.9
click at [649, 286] on div "CV295 - Karly Taylor CV255 - Rhys Owen CV232 - Tremain Cooper PM018 - Andy Tayl…" at bounding box center [503, 265] width 1006 height 429
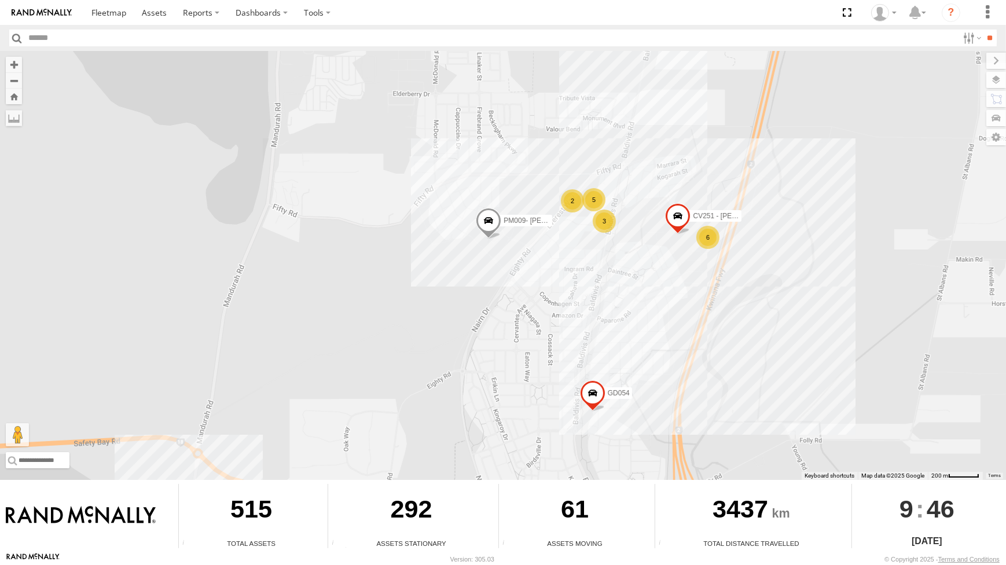
drag, startPoint x: 639, startPoint y: 182, endPoint x: 640, endPoint y: 224, distance: 41.7
click at [639, 232] on div "CV295 - Karly Taylor CV255 - Rhys Owen CV232 - Tremain Cooper PM018 - Andy Tayl…" at bounding box center [503, 265] width 1006 height 429
click at [631, 209] on div "CV295 - Karly Taylor CV255 - Rhys Owen CV232 - Tremain Cooper PM018 - Andy Tayl…" at bounding box center [503, 265] width 1006 height 429
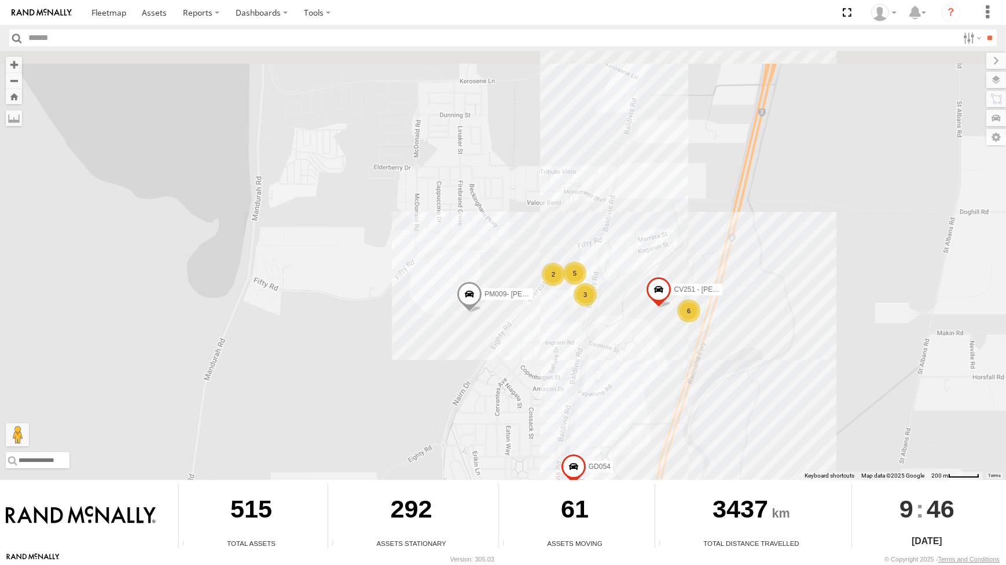
drag, startPoint x: 632, startPoint y: 224, endPoint x: 620, endPoint y: 339, distance: 115.9
click at [620, 339] on div "CV295 - Karly Taylor CV255 - Rhys Owen CV232 - Tremain Cooper PM018 - Andy Tayl…" at bounding box center [503, 265] width 1006 height 429
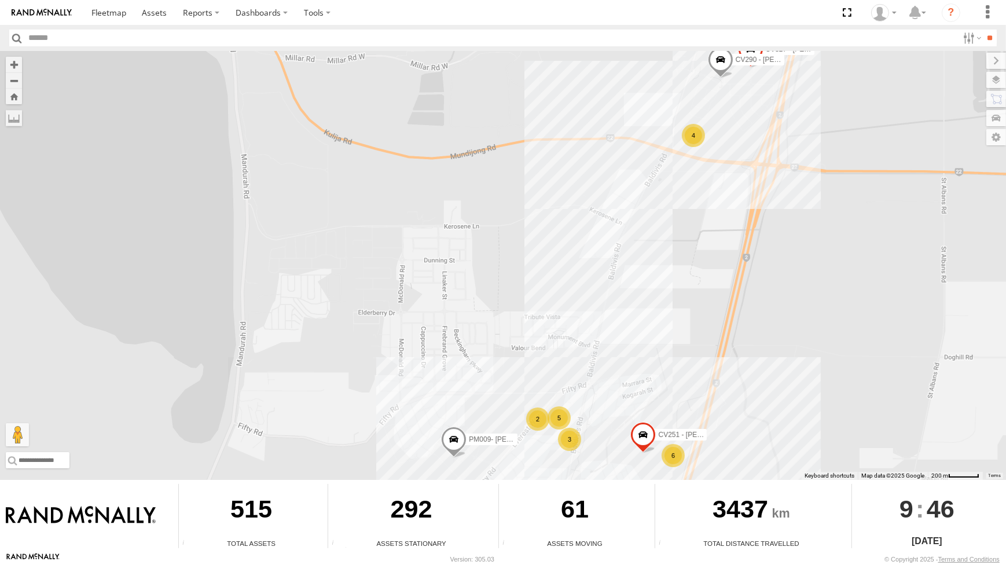
drag, startPoint x: 671, startPoint y: 167, endPoint x: 643, endPoint y: 212, distance: 53.8
click at [643, 212] on div "CV295 - Karly Taylor CV255 - Rhys Owen CV232 - Tremain Cooper PM018 - Andy Tayl…" at bounding box center [503, 265] width 1006 height 429
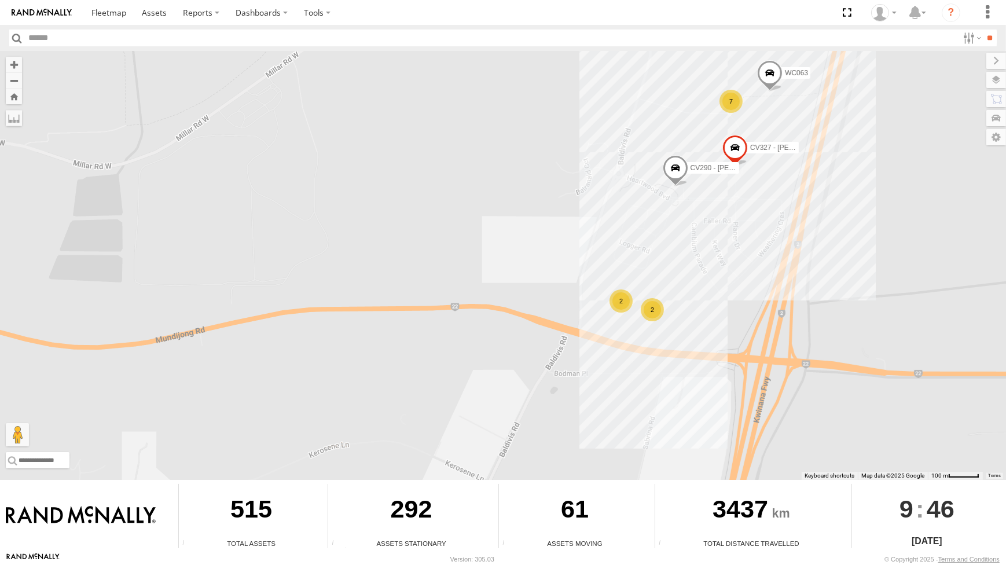
drag, startPoint x: 786, startPoint y: 226, endPoint x: 782, endPoint y: 203, distance: 23.1
click at [785, 232] on div "CV295 - Karly Taylor CV255 - Rhys Owen CV232 - Tremain Cooper PM018 - Andy Tayl…" at bounding box center [503, 265] width 1006 height 429
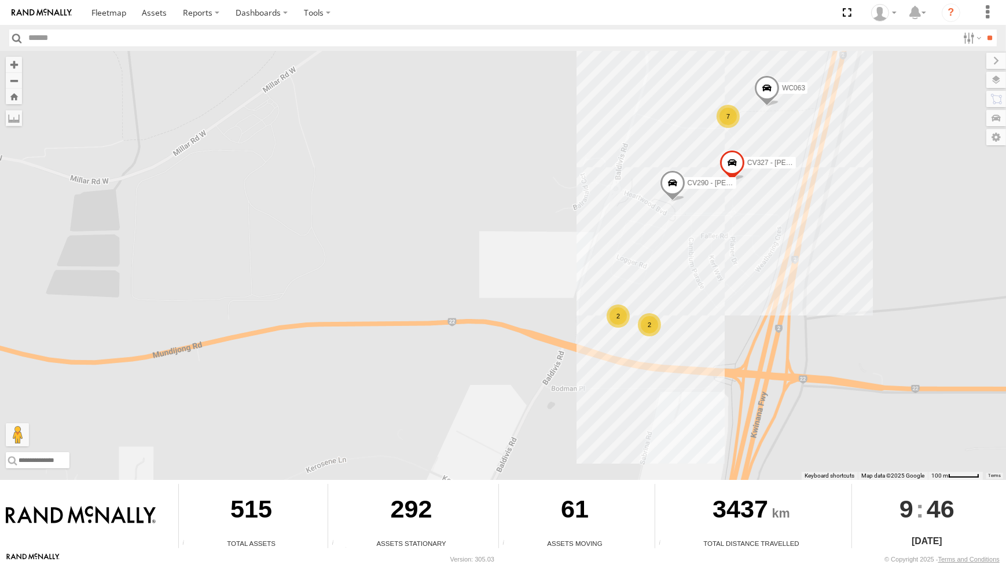
click at [732, 119] on div "7" at bounding box center [728, 116] width 23 height 23
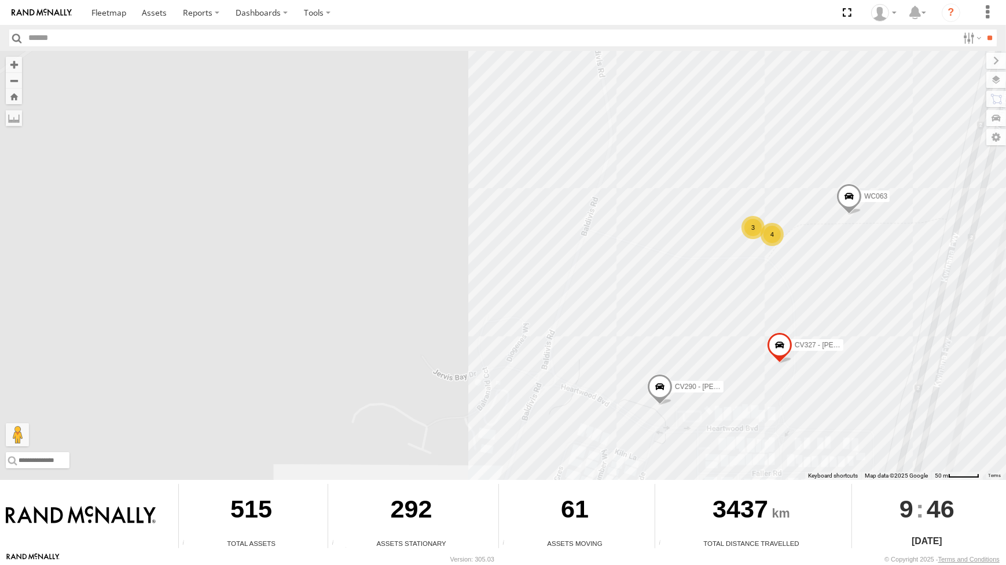
drag, startPoint x: 534, startPoint y: 254, endPoint x: 520, endPoint y: 162, distance: 93.2
click at [519, 168] on div "CV295 - Karly Taylor CV255 - Rhys Owen CV232 - Tremain Cooper PM018 - Andy Tayl…" at bounding box center [503, 265] width 1006 height 429
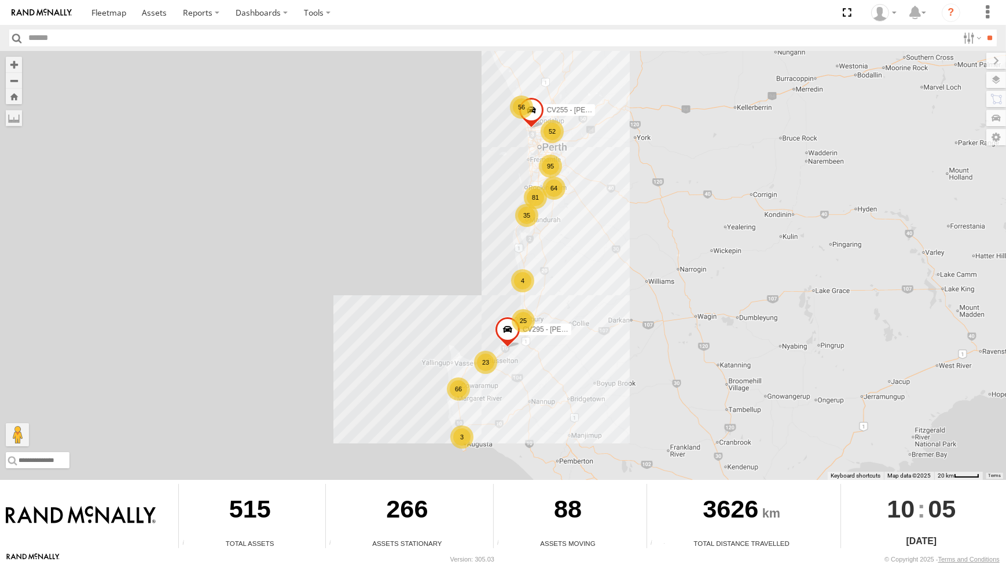
click at [492, 367] on div "23" at bounding box center [485, 362] width 23 height 23
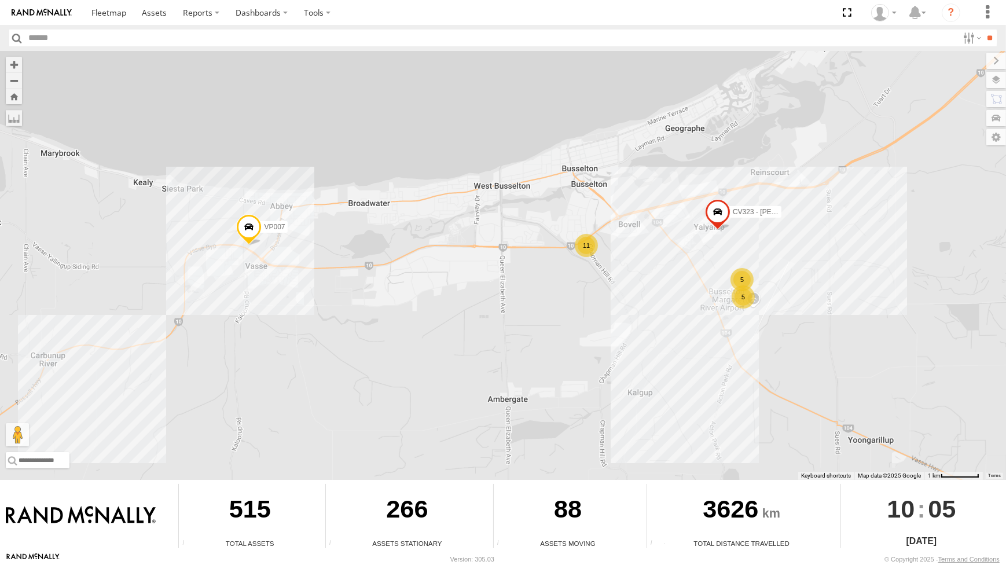
click at [743, 283] on div "5" at bounding box center [742, 279] width 23 height 23
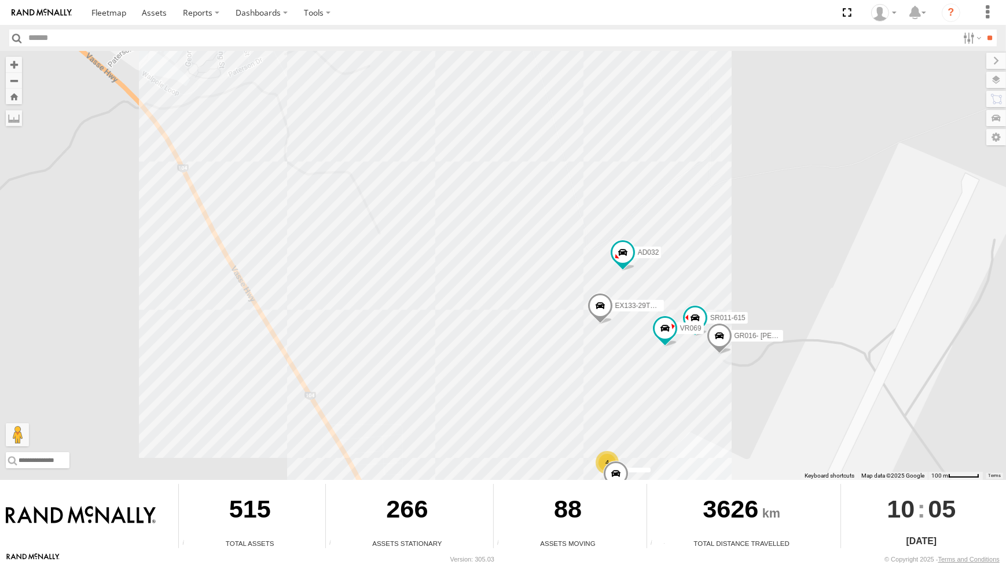
drag, startPoint x: 731, startPoint y: 370, endPoint x: 719, endPoint y: 371, distance: 11.6
click at [730, 368] on div "CV295 - Karly Taylor CV255 - Rhys Owen VP007 CV323 - Ash Waters EX133-29TGPS-Bo…" at bounding box center [503, 265] width 1006 height 429
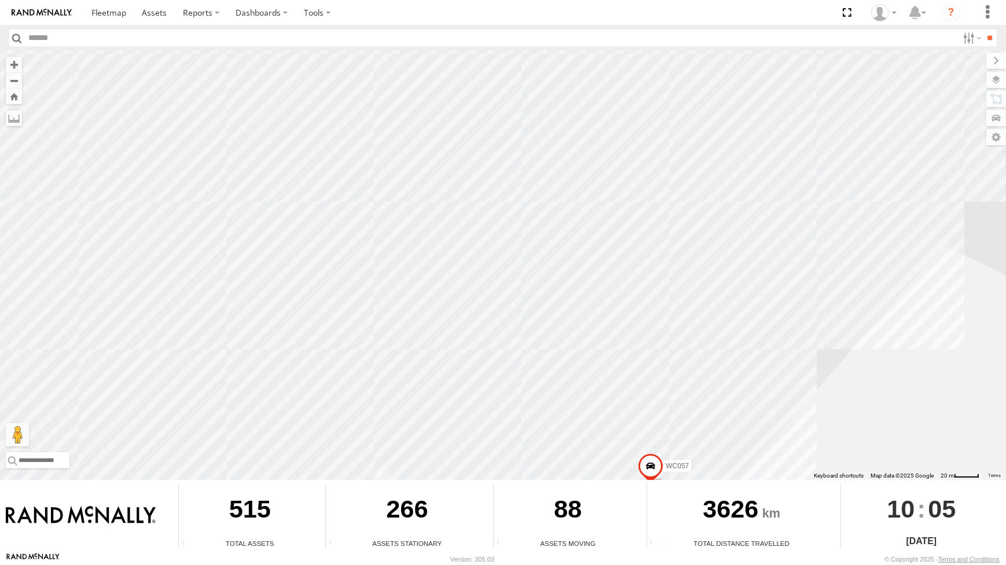
drag, startPoint x: 748, startPoint y: 431, endPoint x: 759, endPoint y: 354, distance: 77.3
click at [759, 356] on div "CV295 - Karly Taylor CV255 - Rhys Owen VP007 CV323 - Ash Waters EX133-29TGPS-Bo…" at bounding box center [503, 265] width 1006 height 429
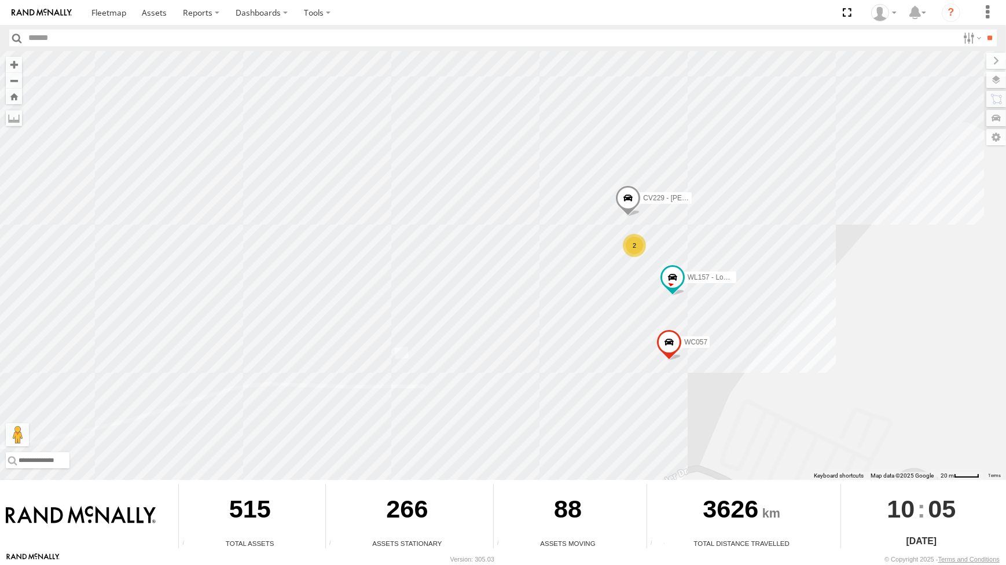
click at [640, 250] on div "2" at bounding box center [634, 245] width 23 height 23
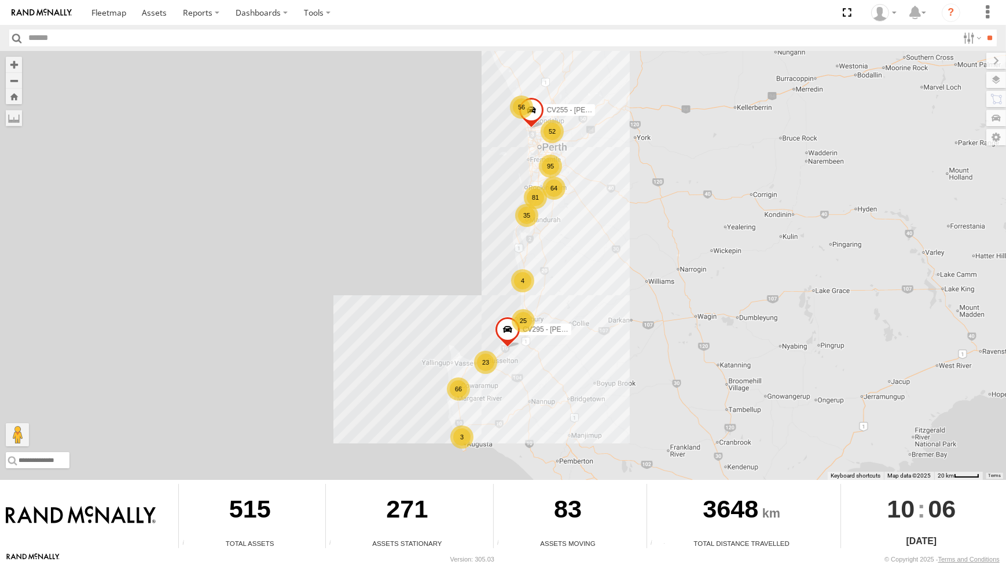
click at [528, 285] on div "4" at bounding box center [522, 280] width 23 height 23
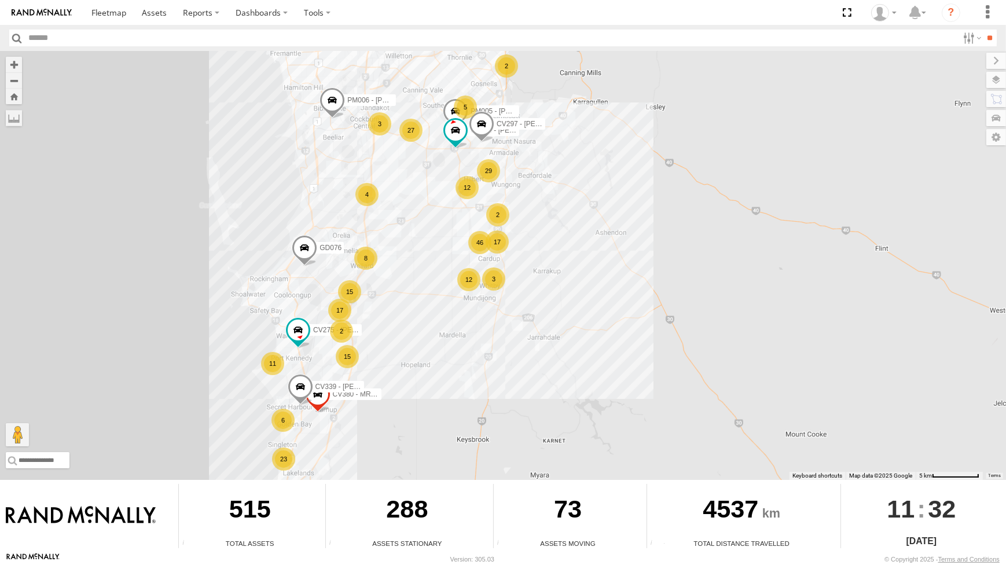
drag, startPoint x: 543, startPoint y: 104, endPoint x: 541, endPoint y: 116, distance: 12.3
click at [542, 118] on div "CV295 - Karly Taylor CV385 - David Donaldson 5 15 11 15 8 12 12 46 3 27 6 23 17…" at bounding box center [503, 265] width 1006 height 429
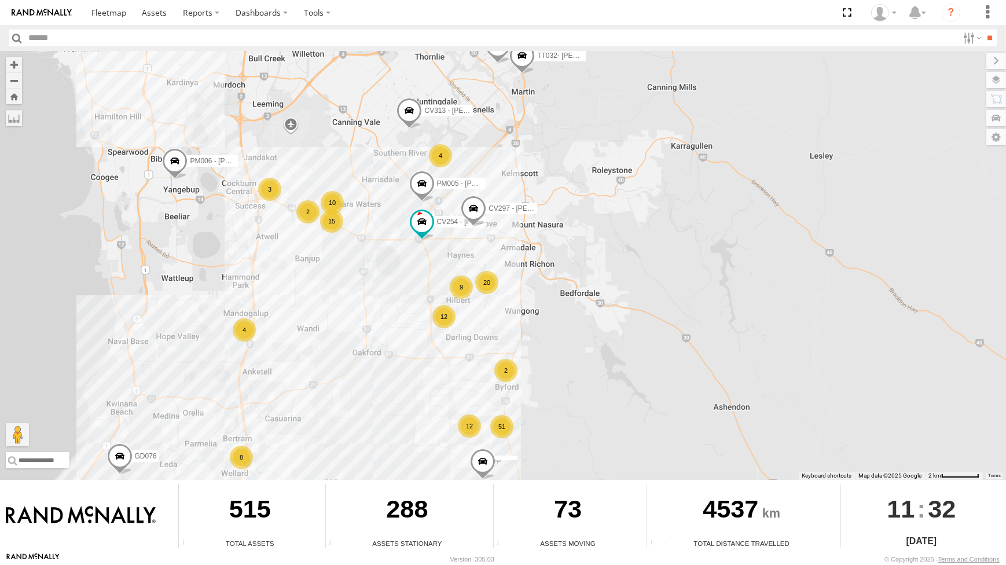
drag, startPoint x: 578, startPoint y: 99, endPoint x: 578, endPoint y: 116, distance: 16.8
click at [578, 116] on div "CV295 - Karly Taylor CV385 - David Donaldson CV380 - MRRC CV254 - Kaden Mapston…" at bounding box center [503, 265] width 1006 height 429
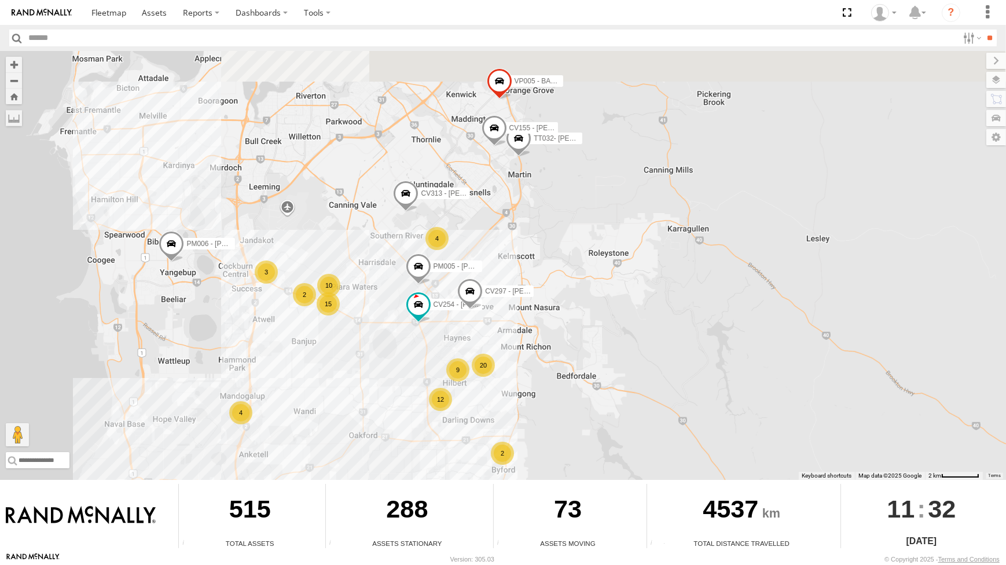
drag, startPoint x: 578, startPoint y: 116, endPoint x: 574, endPoint y: 176, distance: 60.4
click at [574, 176] on div "CV295 - Karly Taylor CV385 - David Donaldson CV380 - MRRC CV254 - Kaden Mapston…" at bounding box center [503, 265] width 1006 height 429
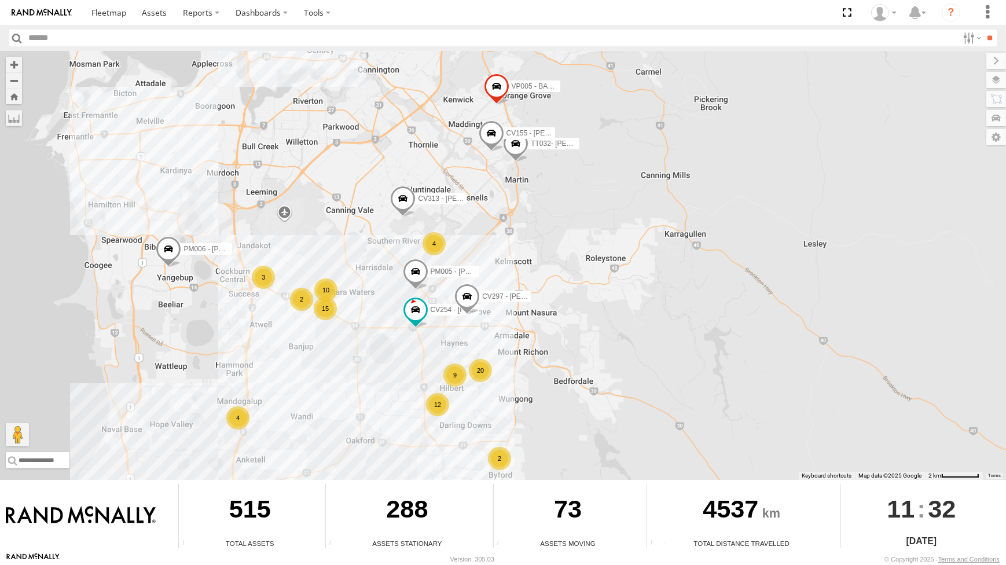
drag, startPoint x: 604, startPoint y: 207, endPoint x: 604, endPoint y: 226, distance: 19.1
click at [604, 221] on div "CV295 - Karly Taylor CV385 - David Donaldson CV380 - MRRC CV254 - Kaden Mapston…" at bounding box center [503, 265] width 1006 height 429
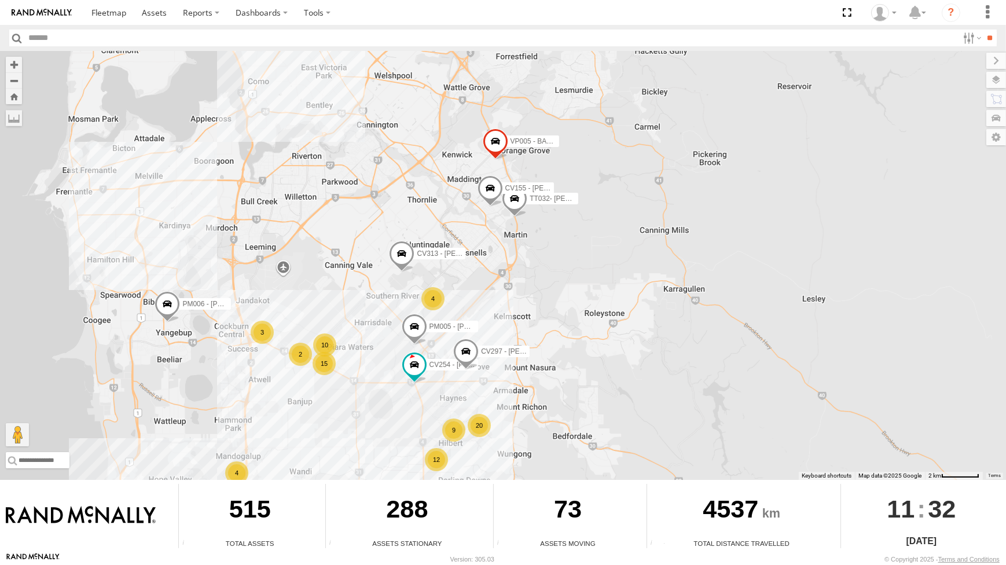
drag, startPoint x: 603, startPoint y: 269, endPoint x: 602, endPoint y: 278, distance: 9.3
click at [602, 278] on div "CV295 - Karly Taylor CV385 - David Donaldson CV380 - MRRC CV254 - Kaden Mapston…" at bounding box center [503, 265] width 1006 height 429
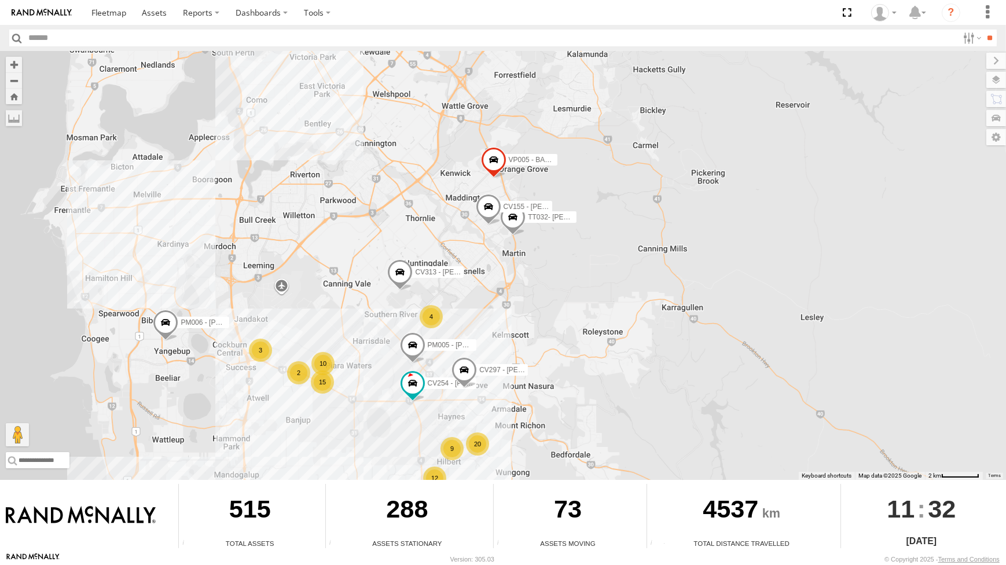
click at [649, 317] on div "CV295 - Karly Taylor CV385 - David Donaldson CV380 - MRRC CV254 - Kaden Mapston…" at bounding box center [503, 265] width 1006 height 429
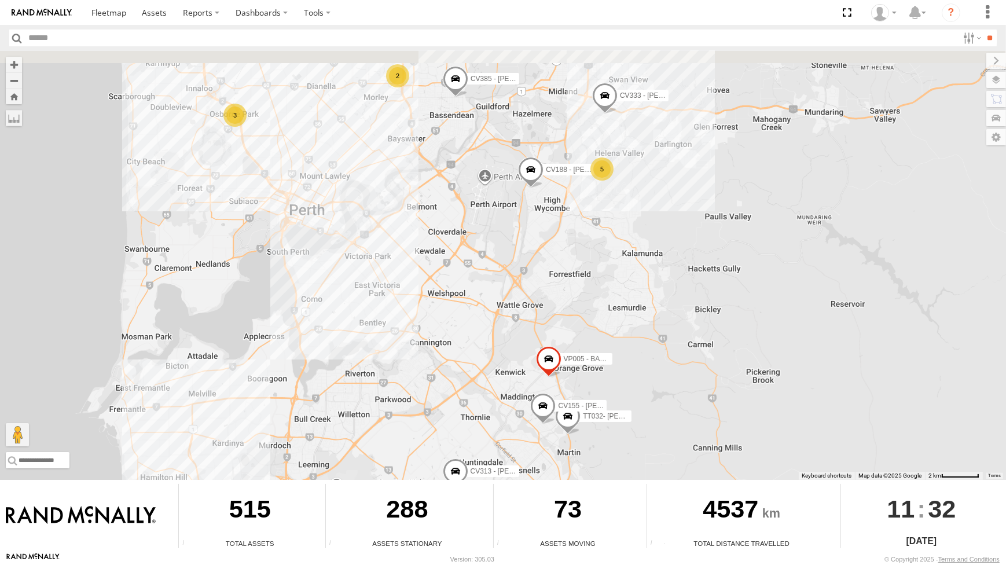
drag, startPoint x: 506, startPoint y: 214, endPoint x: 508, endPoint y: 269, distance: 55.0
click at [506, 219] on div "CV295 - Karly Taylor CV385 - David Donaldson CV380 - MRRC CV254 - Kaden Mapston…" at bounding box center [503, 265] width 1006 height 429
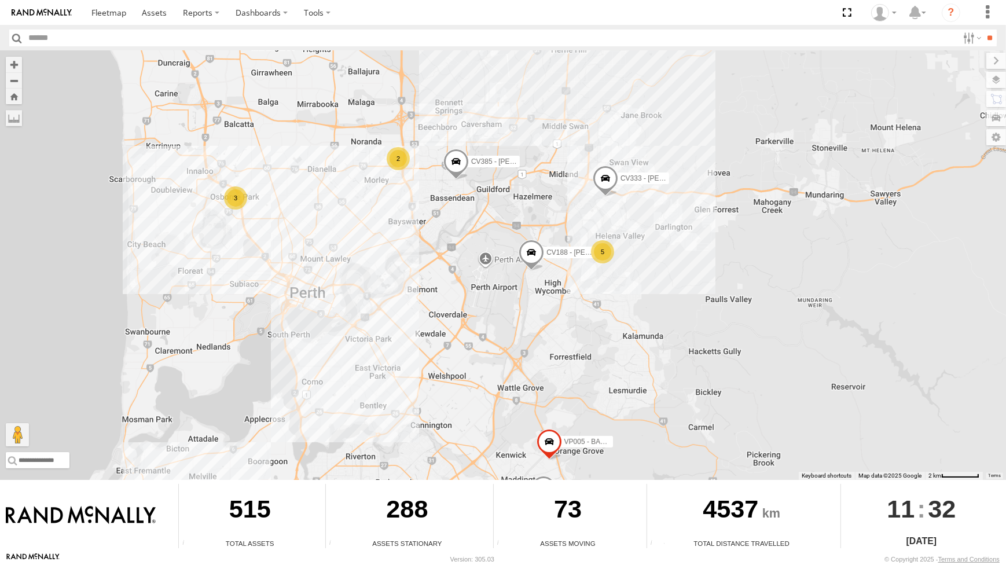
drag, startPoint x: 508, startPoint y: 269, endPoint x: 509, endPoint y: 307, distance: 38.8
click at [509, 307] on div "CV295 - Karly Taylor CV385 - David Donaldson CV380 - MRRC CV254 - Kaden Mapston…" at bounding box center [503, 265] width 1006 height 429
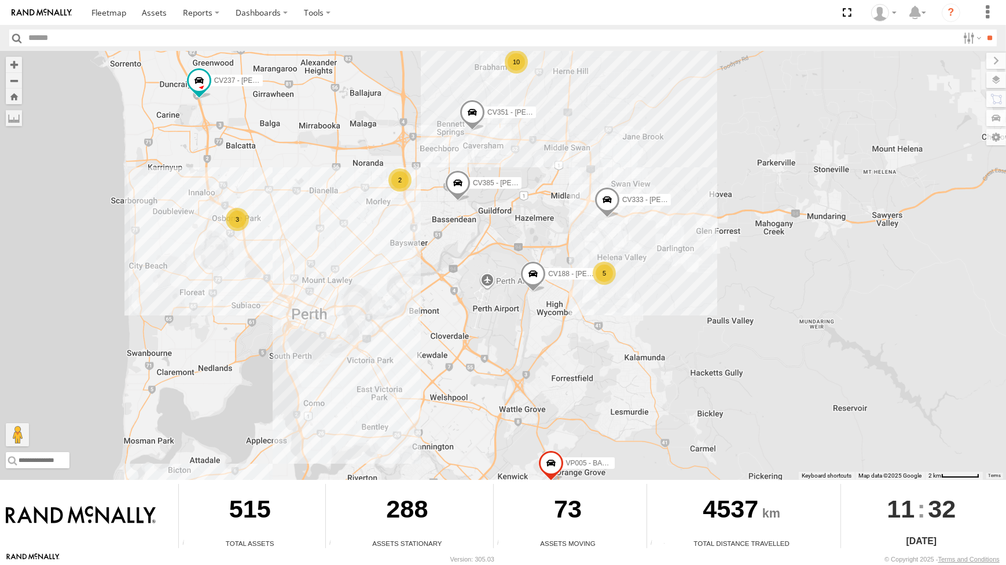
click at [551, 190] on div "CV295 - Karly Taylor CV385 - David Donaldson CV380 - MRRC CV254 - Kaden Mapston…" at bounding box center [503, 265] width 1006 height 429
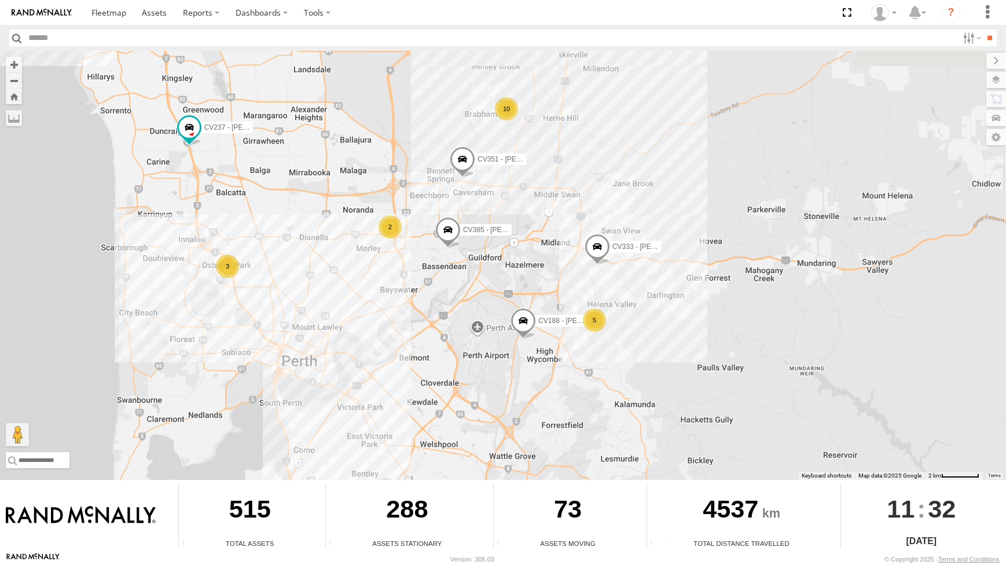
drag, startPoint x: 550, startPoint y: 220, endPoint x: 538, endPoint y: 197, distance: 25.9
click at [554, 242] on div "CV295 - Karly Taylor CV385 - David Donaldson CV380 - MRRC CV254 - Kaden Mapston…" at bounding box center [503, 265] width 1006 height 429
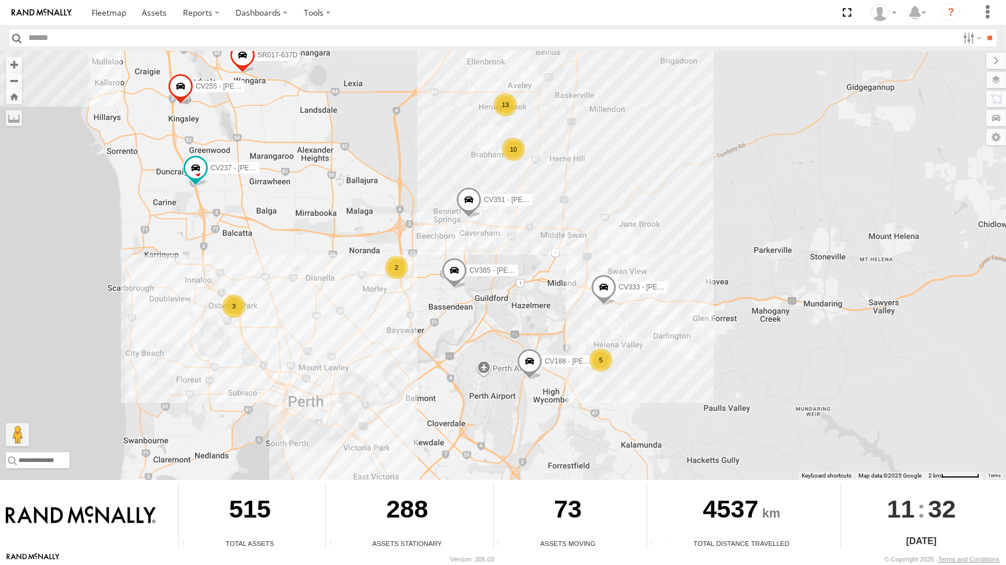
click at [515, 152] on div "10" at bounding box center [513, 149] width 23 height 23
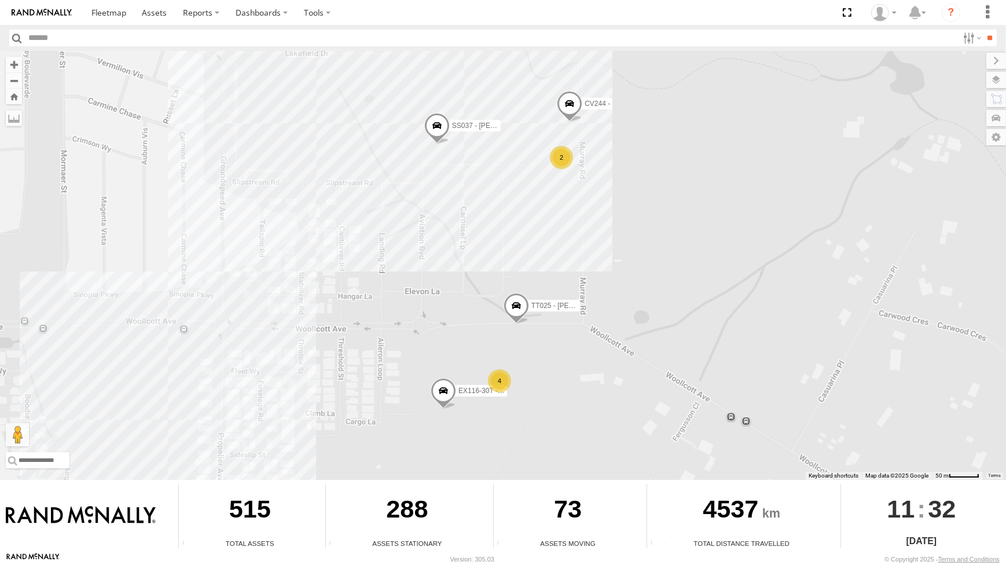
click at [498, 389] on div "4" at bounding box center [499, 380] width 23 height 23
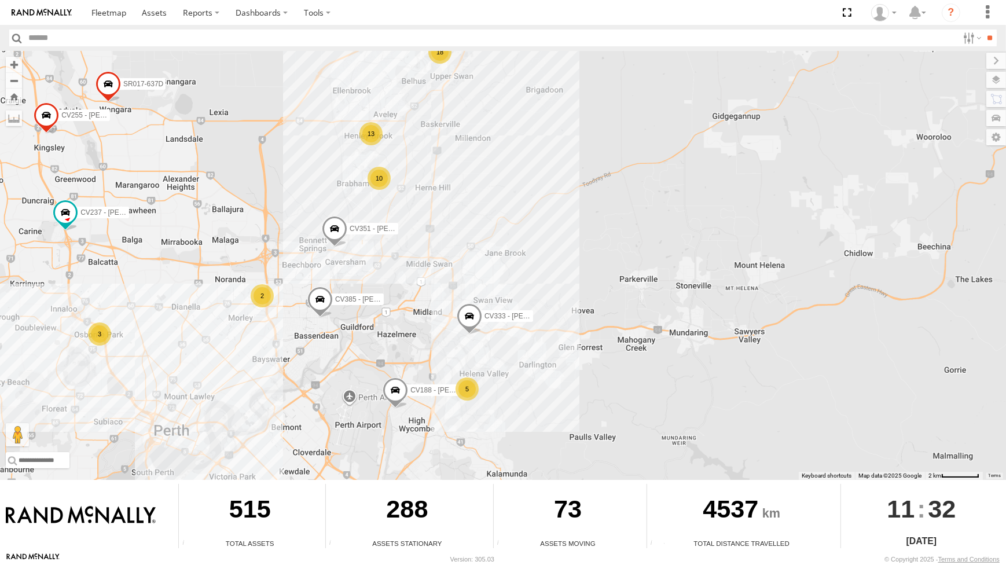
drag, startPoint x: 319, startPoint y: 180, endPoint x: 342, endPoint y: 239, distance: 62.7
click at [338, 233] on div "CV295 - Karly Taylor CV385 - David Donaldson CV380 - MRRC CV254 - Kaden Mapston…" at bounding box center [503, 265] width 1006 height 429
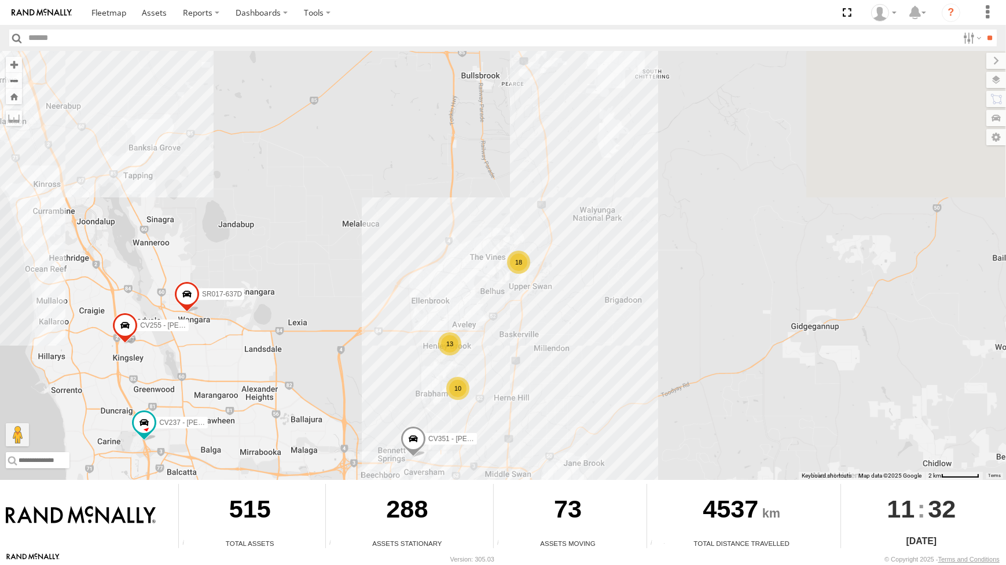
drag, startPoint x: 347, startPoint y: 270, endPoint x: 384, endPoint y: 365, distance: 101.2
click at [379, 365] on div "CV295 - Karly Taylor CV385 - David Donaldson CV380 - MRRC CV254 - Kaden Mapston…" at bounding box center [503, 265] width 1006 height 429
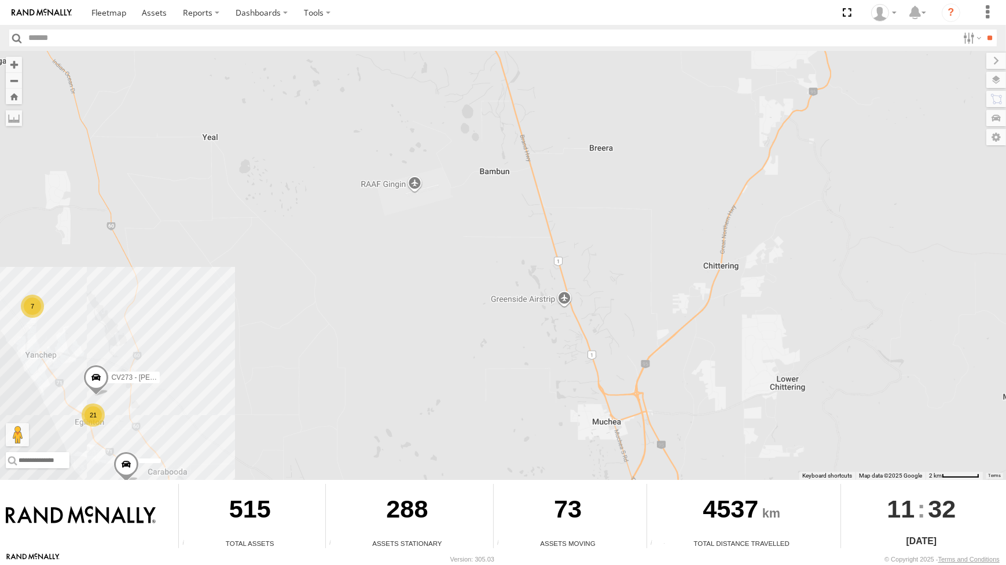
drag, startPoint x: 200, startPoint y: 298, endPoint x: 217, endPoint y: 295, distance: 17.0
click at [215, 295] on div "CV295 - Karly Taylor CV385 - David Donaldson CV380 - MRRC CV254 - Kaden Mapston…" at bounding box center [503, 265] width 1006 height 429
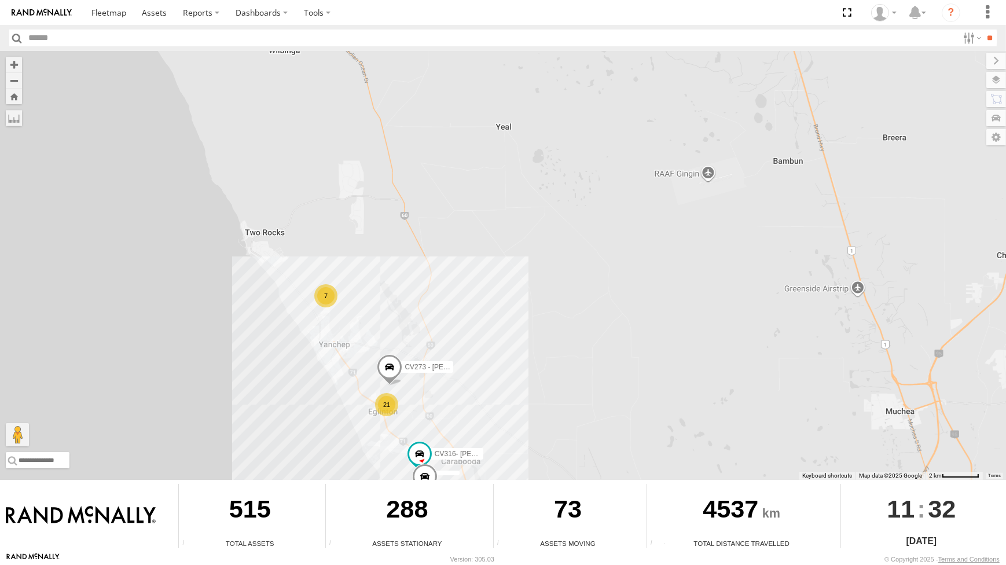
click at [384, 404] on div "21" at bounding box center [386, 404] width 23 height 23
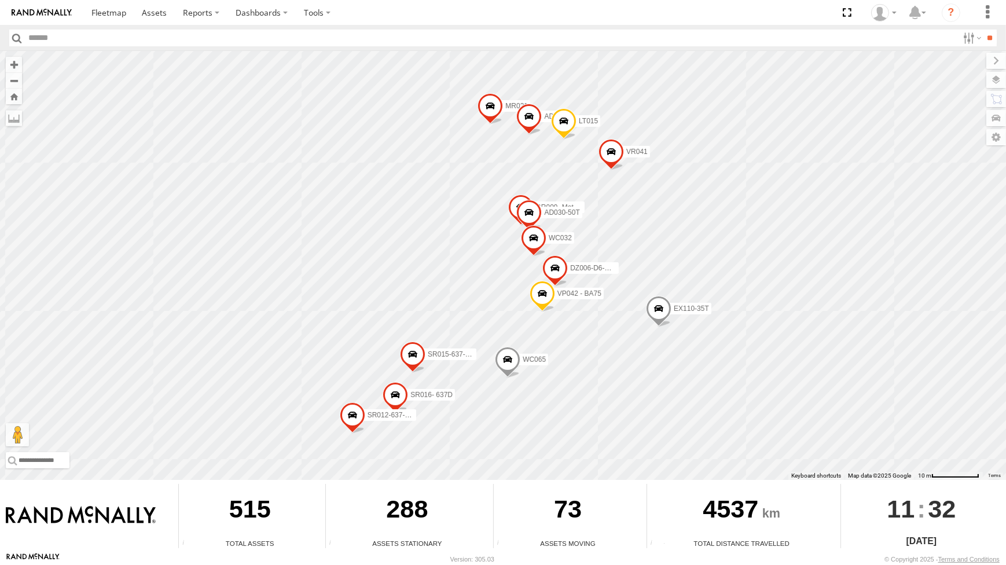
drag, startPoint x: 551, startPoint y: 394, endPoint x: 585, endPoint y: 384, distance: 36.0
click at [585, 384] on div "CV295 - Karly Taylor CV385 - David Donaldson CV380 - MRRC CV254 - Kaden Mapston…" at bounding box center [503, 265] width 1006 height 429
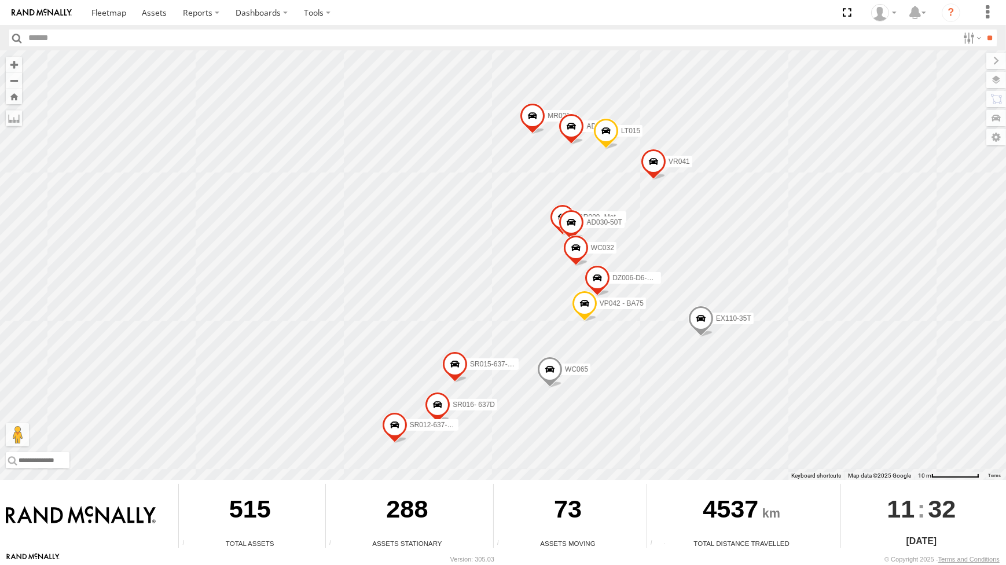
click at [552, 289] on div "CV295 - Karly Taylor CV385 - David Donaldson CV380 - MRRC CV254 - Kaden Mapston…" at bounding box center [503, 265] width 1006 height 429
drag, startPoint x: 463, startPoint y: 281, endPoint x: 526, endPoint y: 285, distance: 63.8
click at [511, 287] on div "CV295 - Karly Taylor CV385 - David Donaldson CV380 - MRRC CV254 - Kaden Mapston…" at bounding box center [503, 265] width 1006 height 429
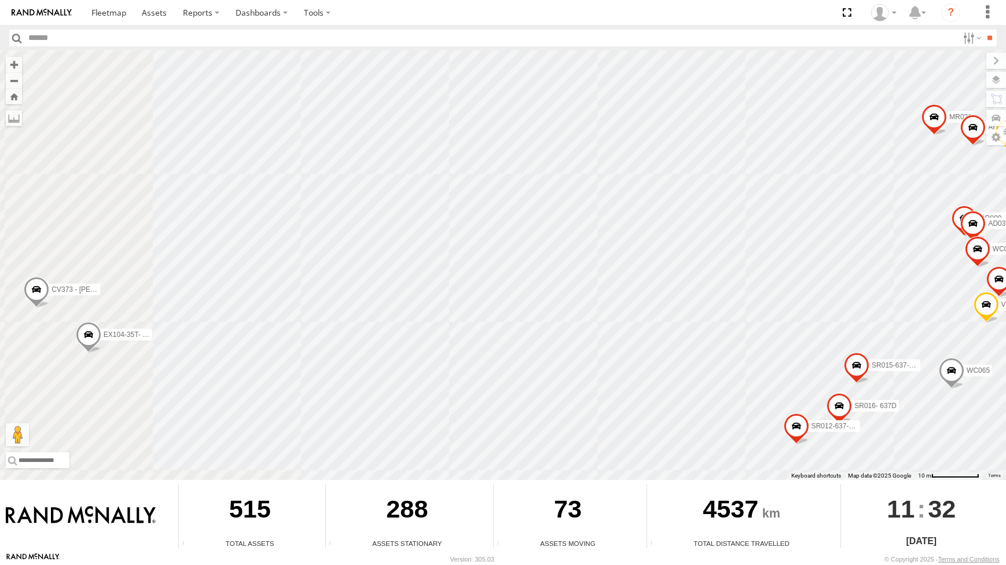
drag, startPoint x: 503, startPoint y: 290, endPoint x: 687, endPoint y: 265, distance: 185.8
click at [701, 277] on div "CV295 - Karly Taylor CV385 - David Donaldson CV380 - MRRC CV254 - Kaden Mapston…" at bounding box center [503, 265] width 1006 height 429
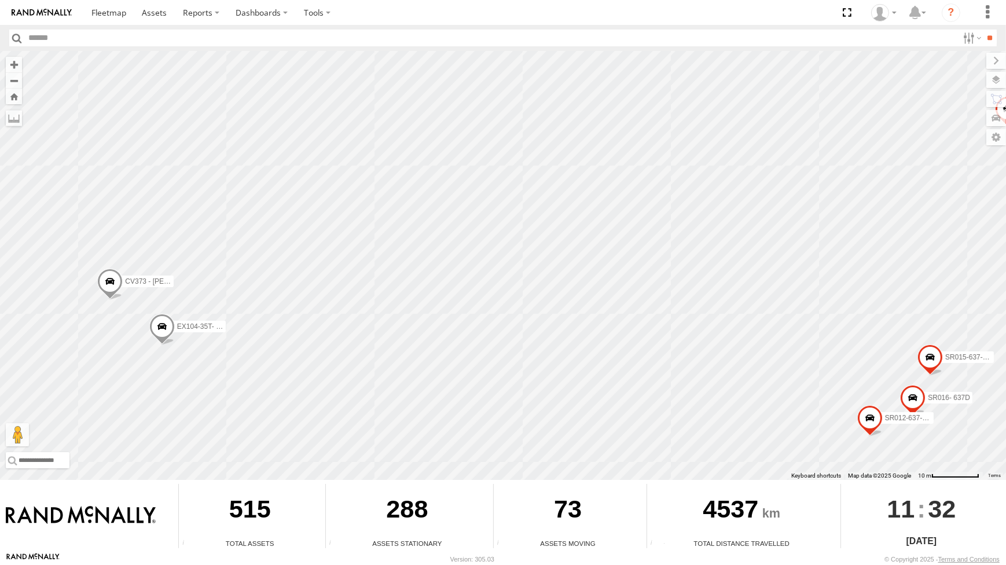
drag, startPoint x: 408, startPoint y: 331, endPoint x: 417, endPoint y: 318, distance: 16.1
click at [416, 331] on div "CV295 - Karly Taylor CV385 - David Donaldson CV380 - MRRC CV254 - Kaden Mapston…" at bounding box center [503, 265] width 1006 height 429
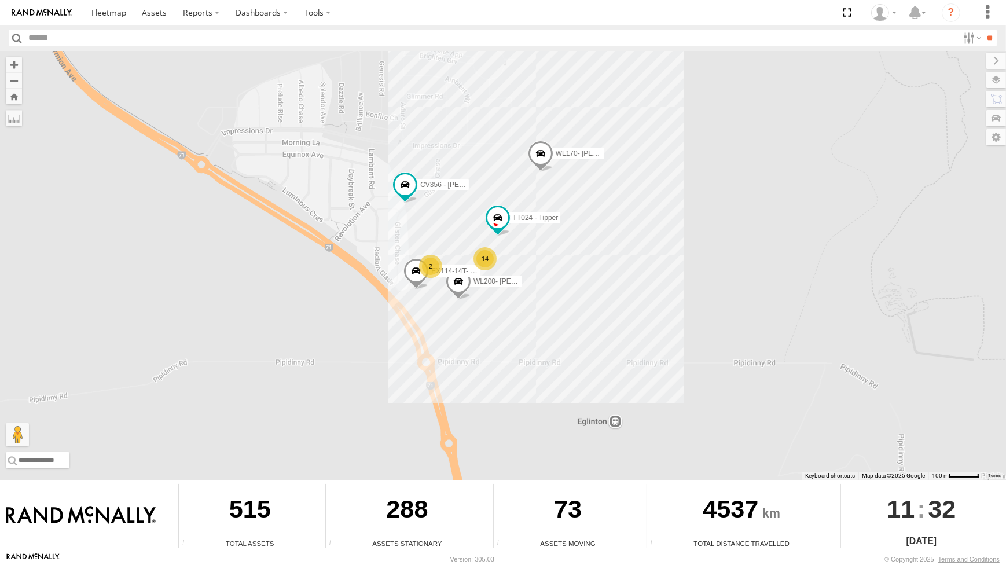
click at [417, 279] on span at bounding box center [416, 273] width 25 height 31
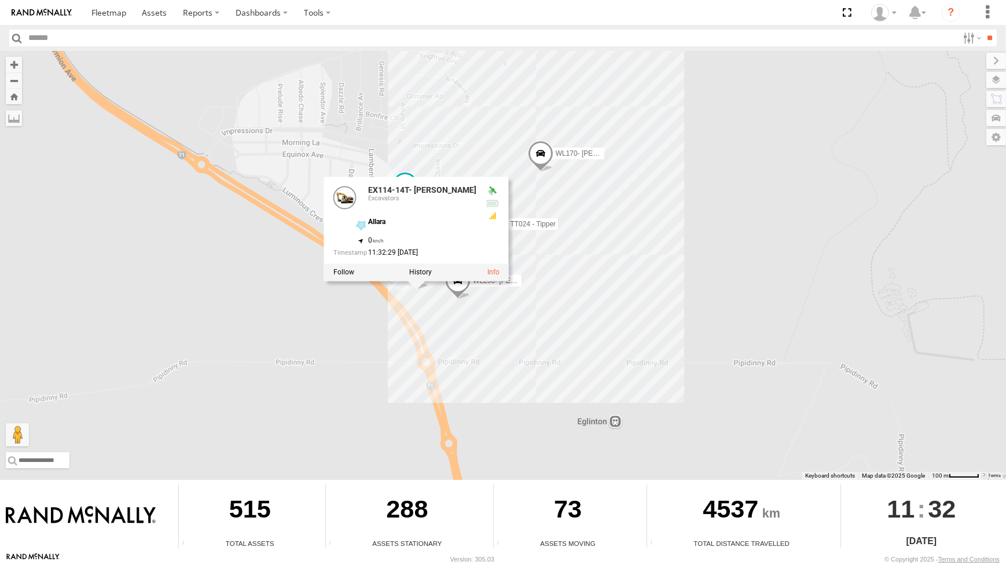
click at [400, 392] on div "CV295 - Karly Taylor CV385 - David Donaldson CV380 - MRRC CV254 - Kaden Mapston…" at bounding box center [503, 265] width 1006 height 429
